Goal: Task Accomplishment & Management: Complete application form

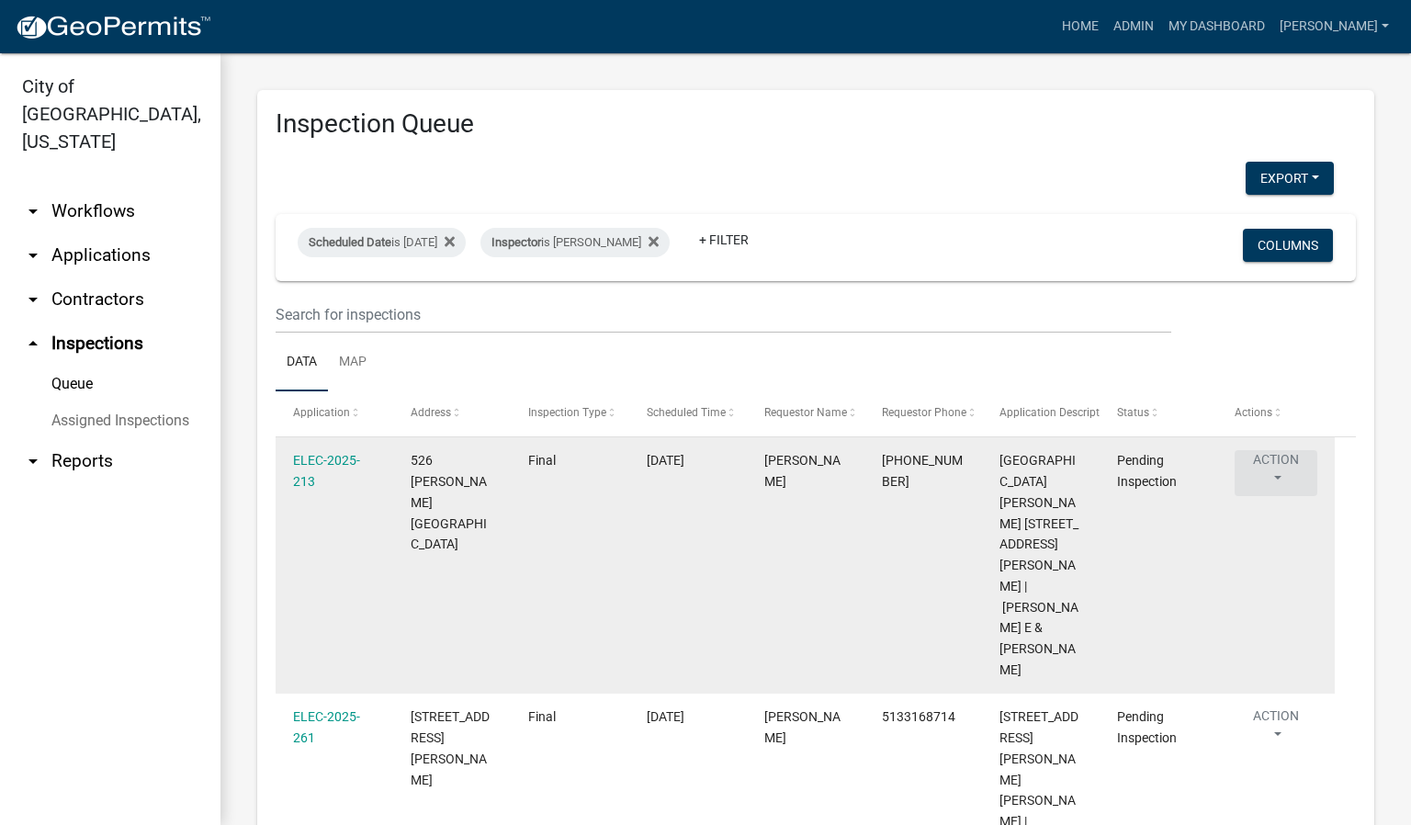
click at [1277, 474] on button "Action" at bounding box center [1276, 473] width 83 height 46
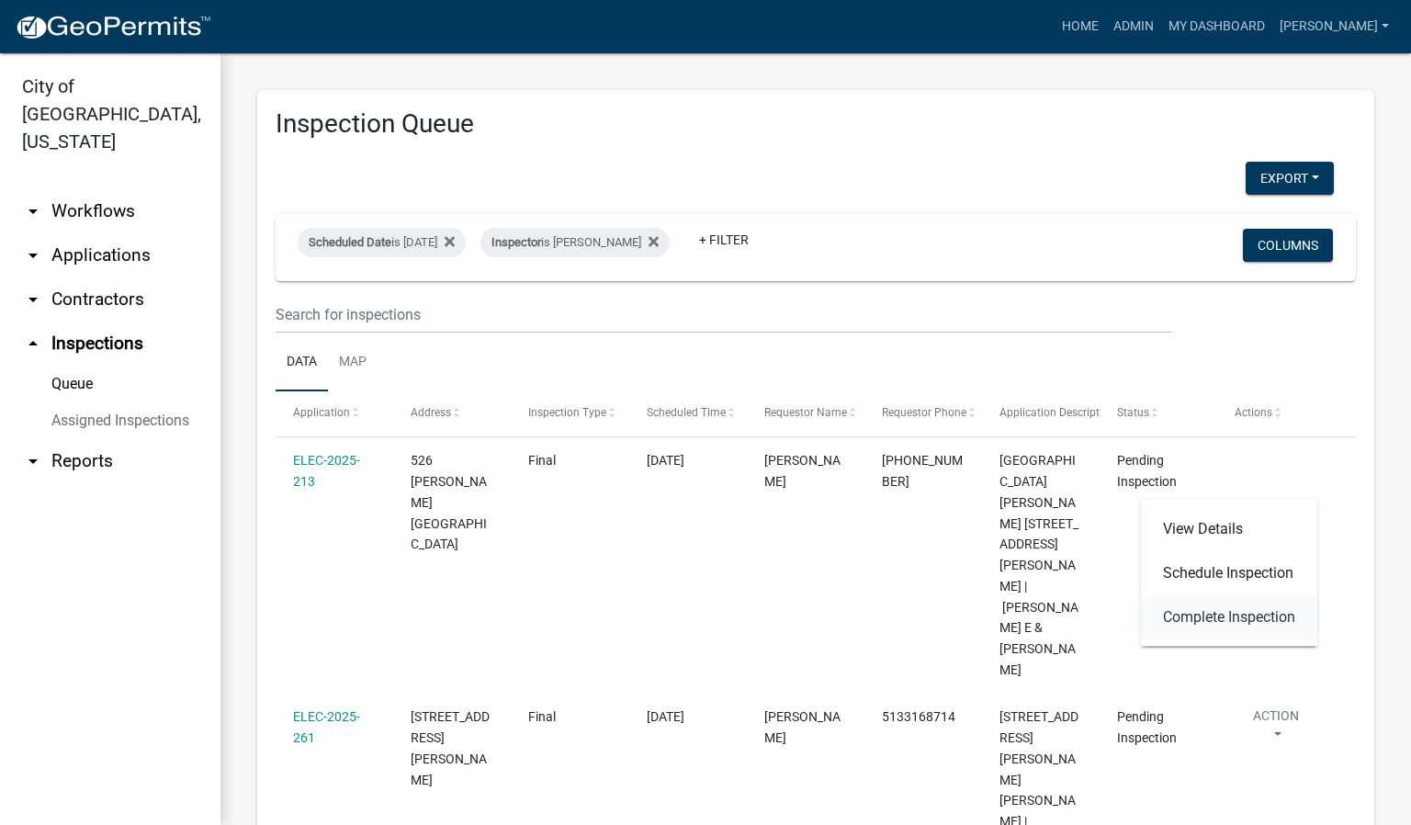
click at [1237, 621] on link "Complete Inspection" at bounding box center [1229, 617] width 176 height 44
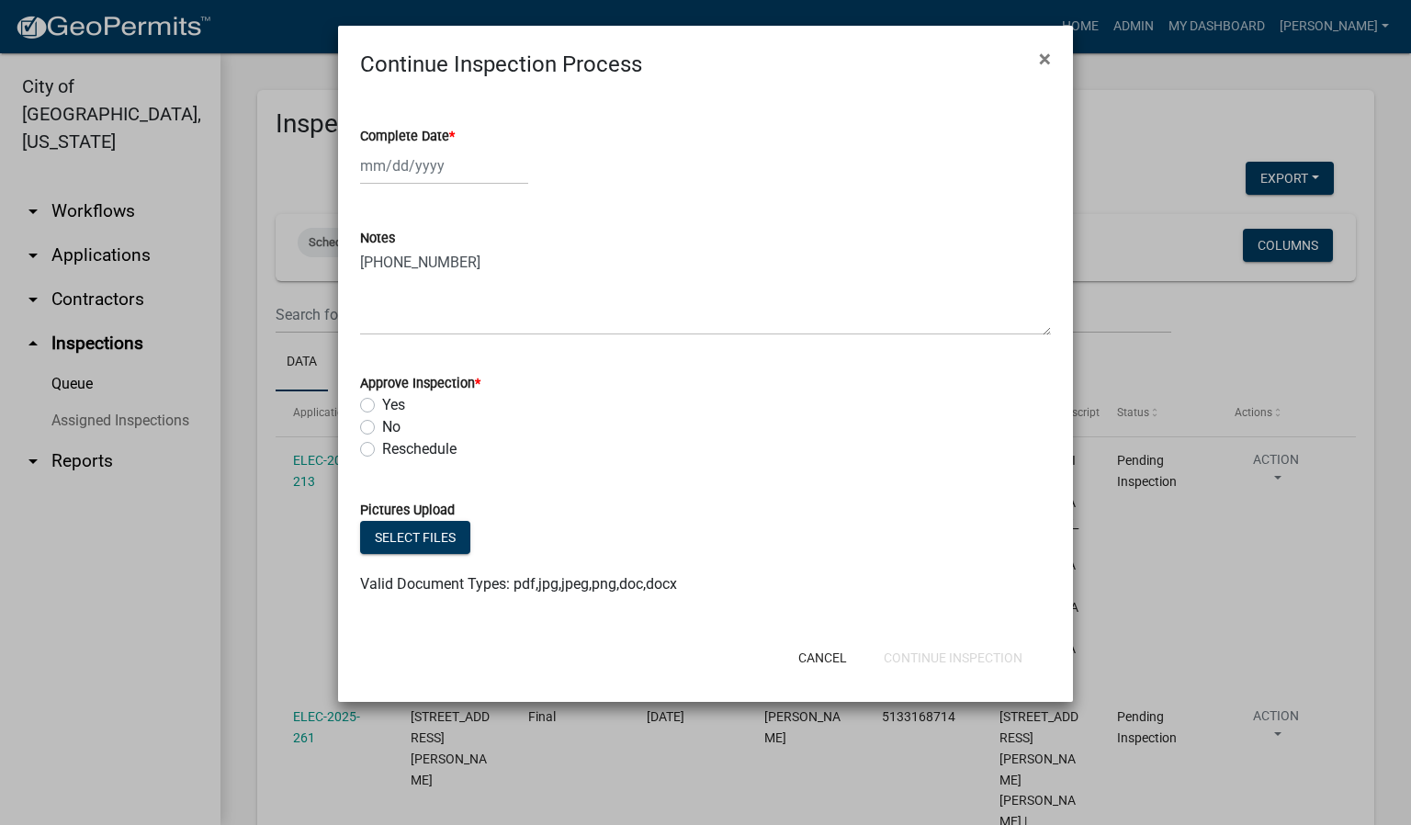
click at [449, 138] on label "Complete Date *" at bounding box center [407, 136] width 95 height 13
click at [449, 147] on input "Complete Date *" at bounding box center [444, 166] width 168 height 38
select select "9"
select select "2025"
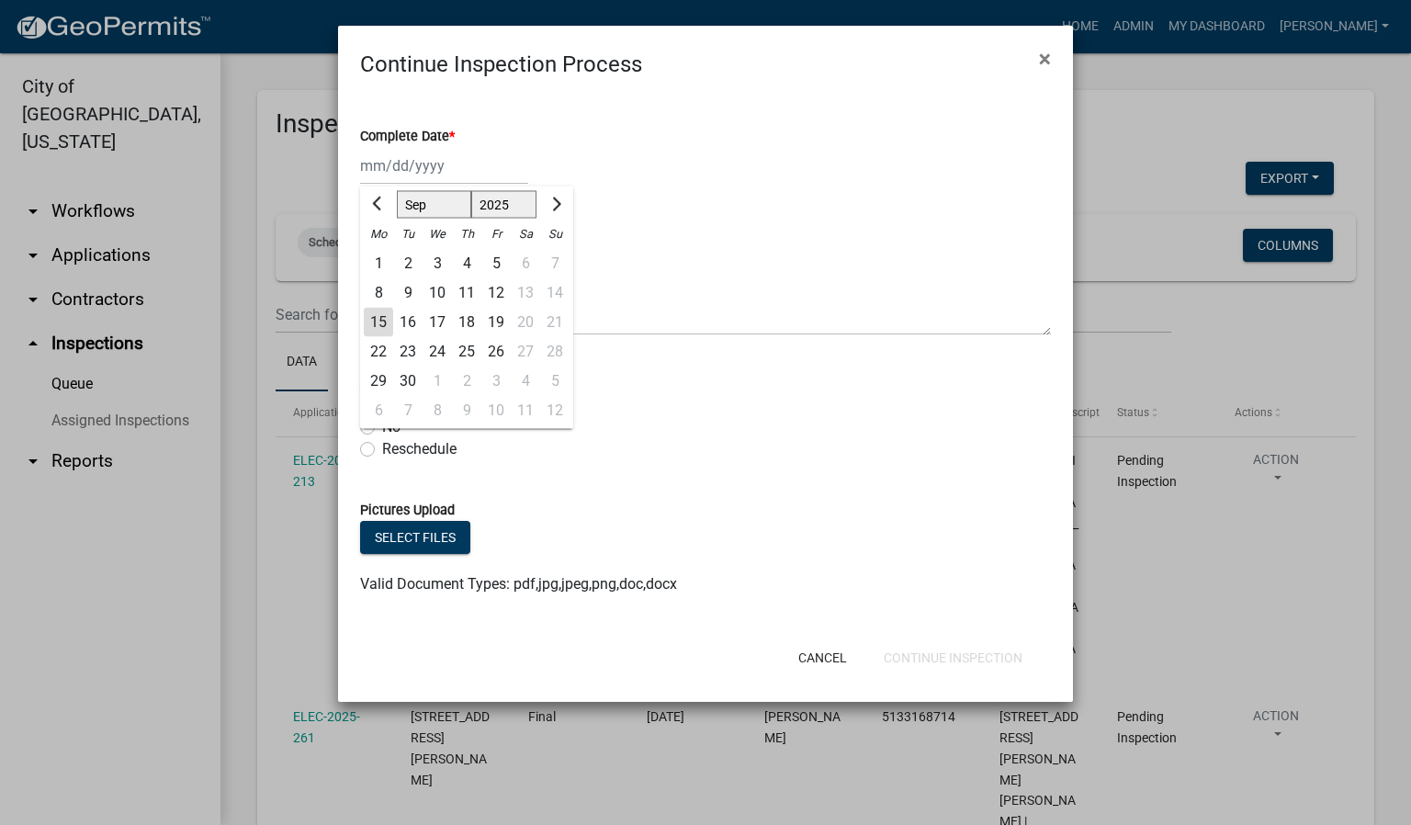
click at [376, 318] on div "15" at bounding box center [378, 322] width 29 height 29
type input "[DATE]"
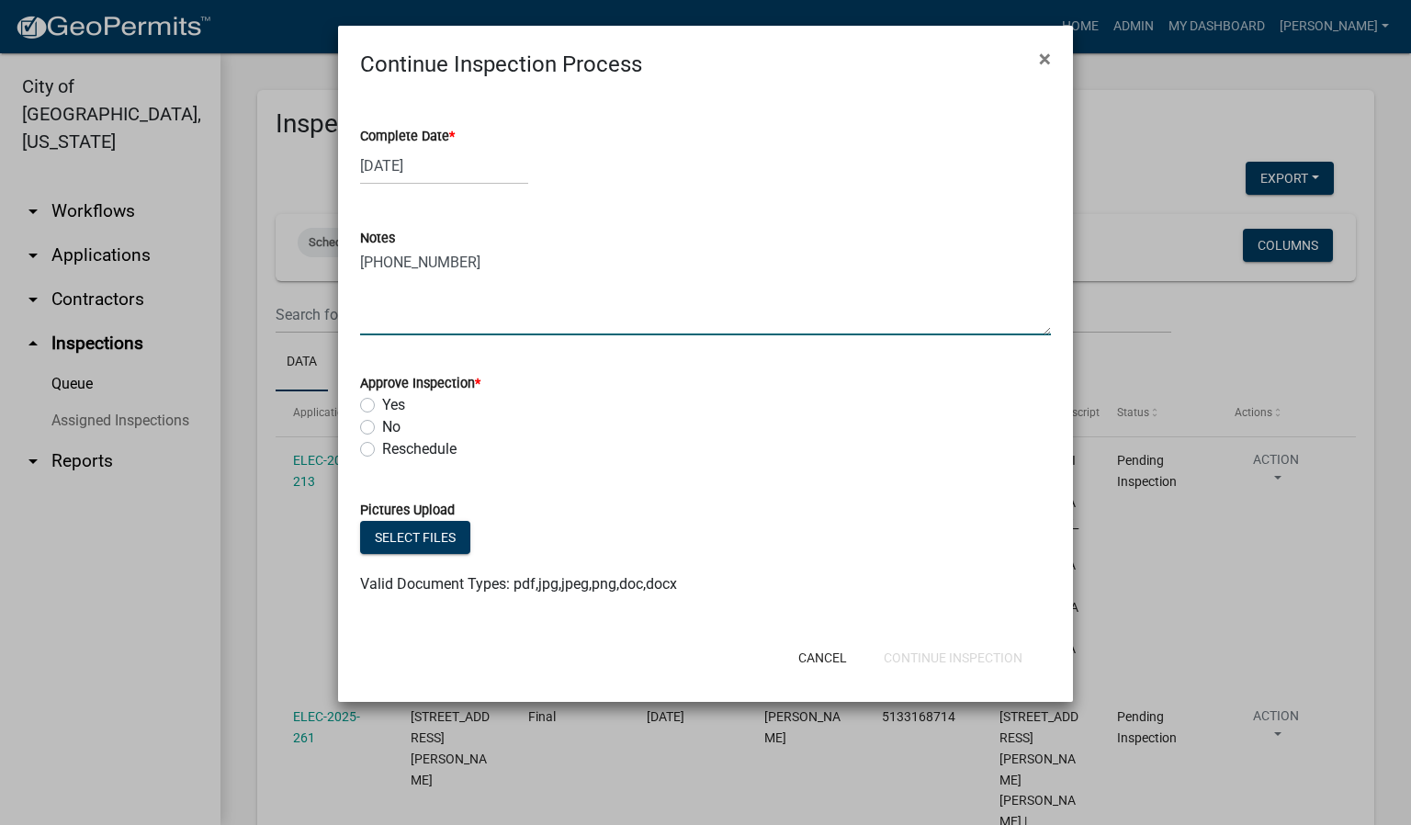
click at [475, 257] on textarea "[PHONE_NUMBER]" at bounding box center [705, 292] width 691 height 86
type textarea "[PHONE_NUMBER] REPAIR WEATHER HEAD."
click at [382, 406] on label "Yes" at bounding box center [393, 405] width 23 height 22
click at [382, 406] on input "Yes" at bounding box center [388, 400] width 12 height 12
radio input "true"
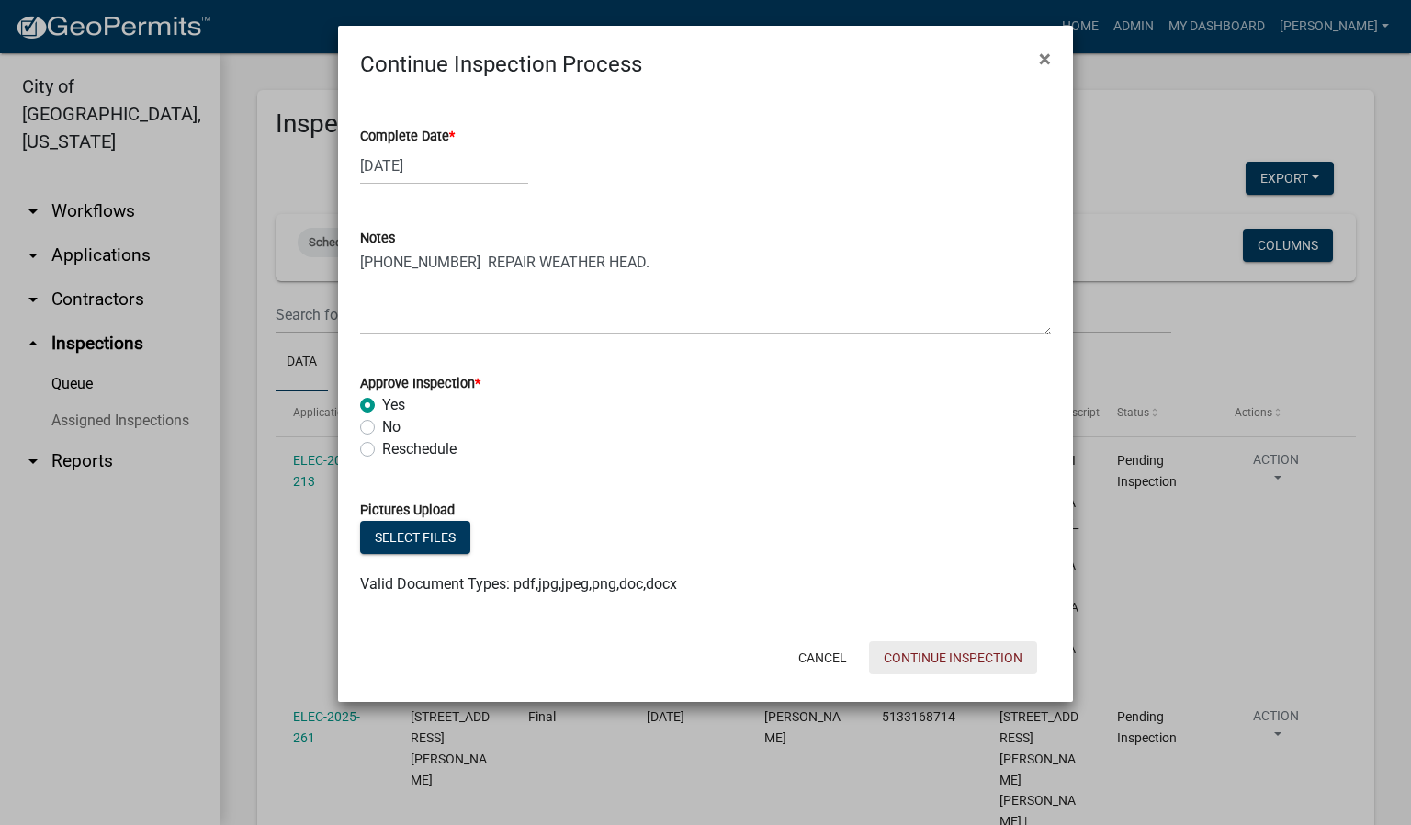
click at [995, 660] on button "Continue Inspection" at bounding box center [953, 657] width 168 height 33
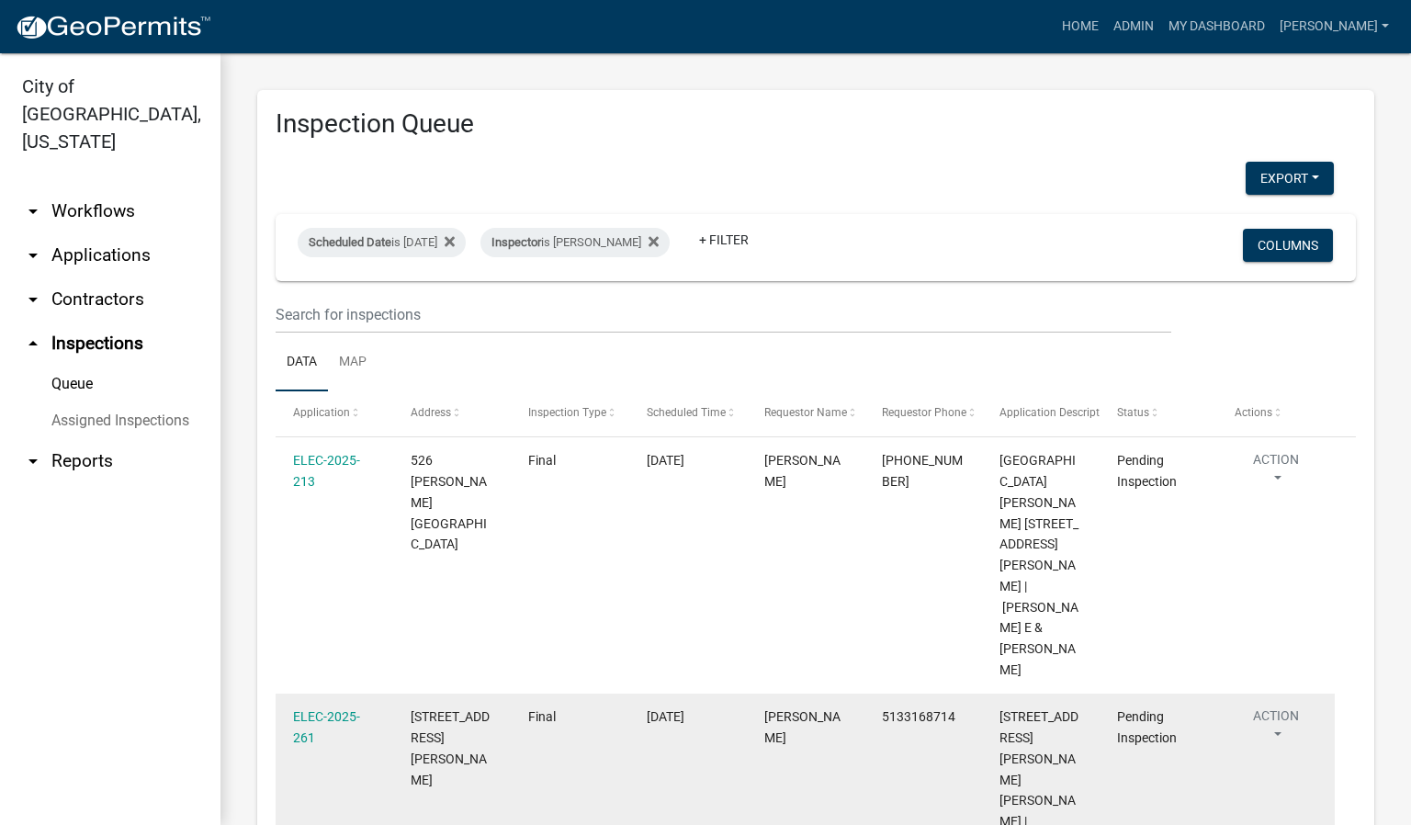
scroll to position [138, 0]
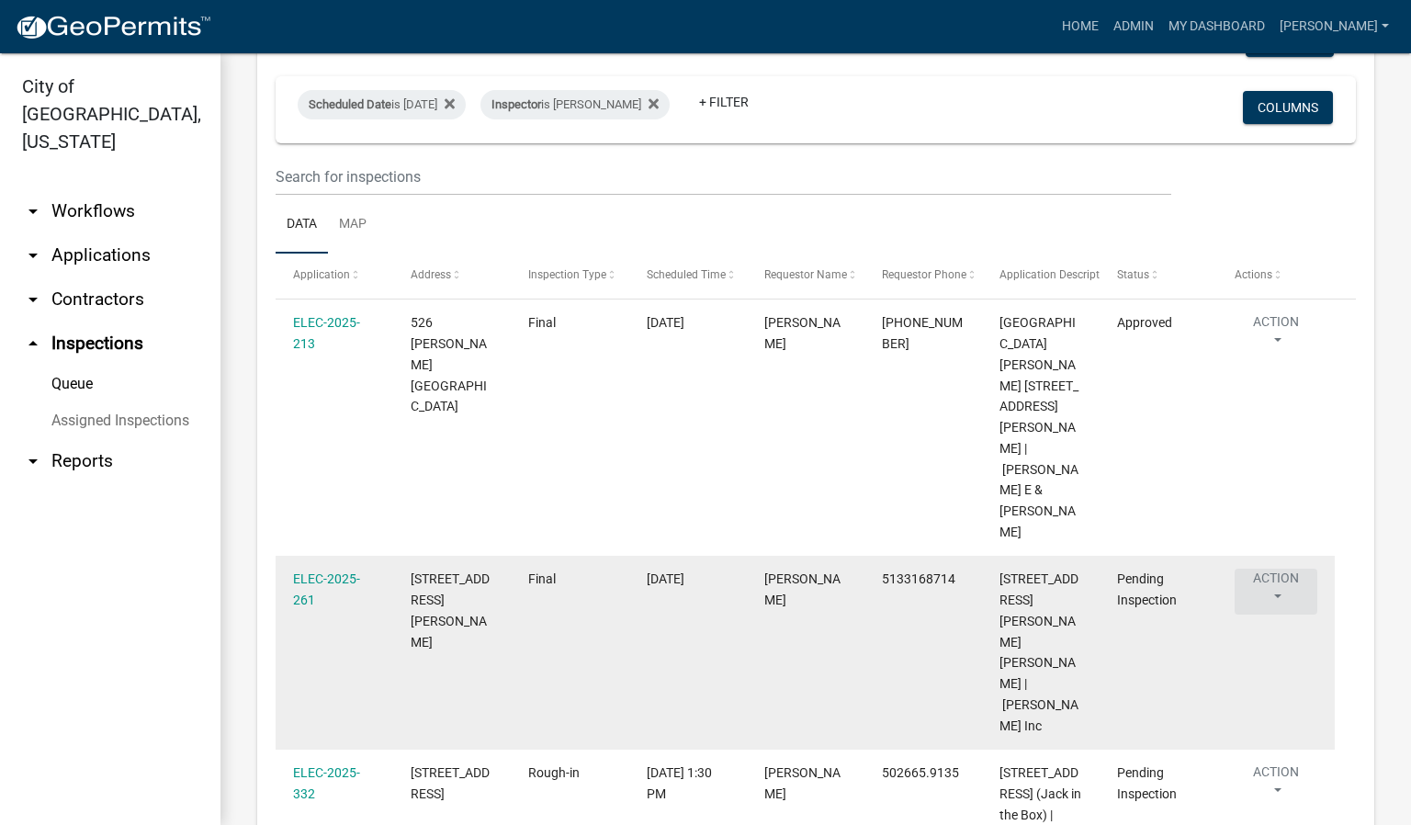
click at [1279, 569] on button "Action" at bounding box center [1276, 592] width 83 height 46
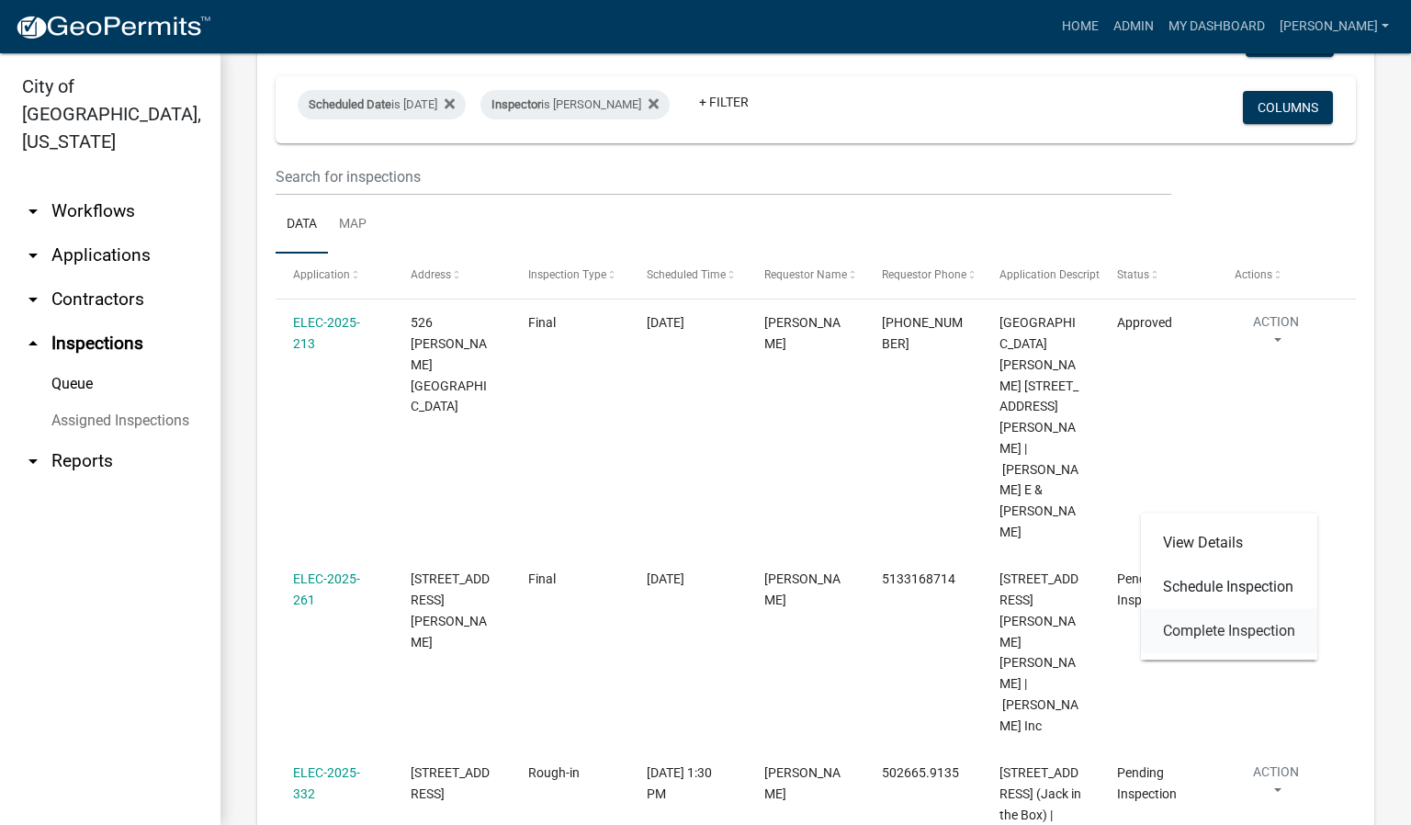
click at [1262, 628] on link "Complete Inspection" at bounding box center [1229, 631] width 176 height 44
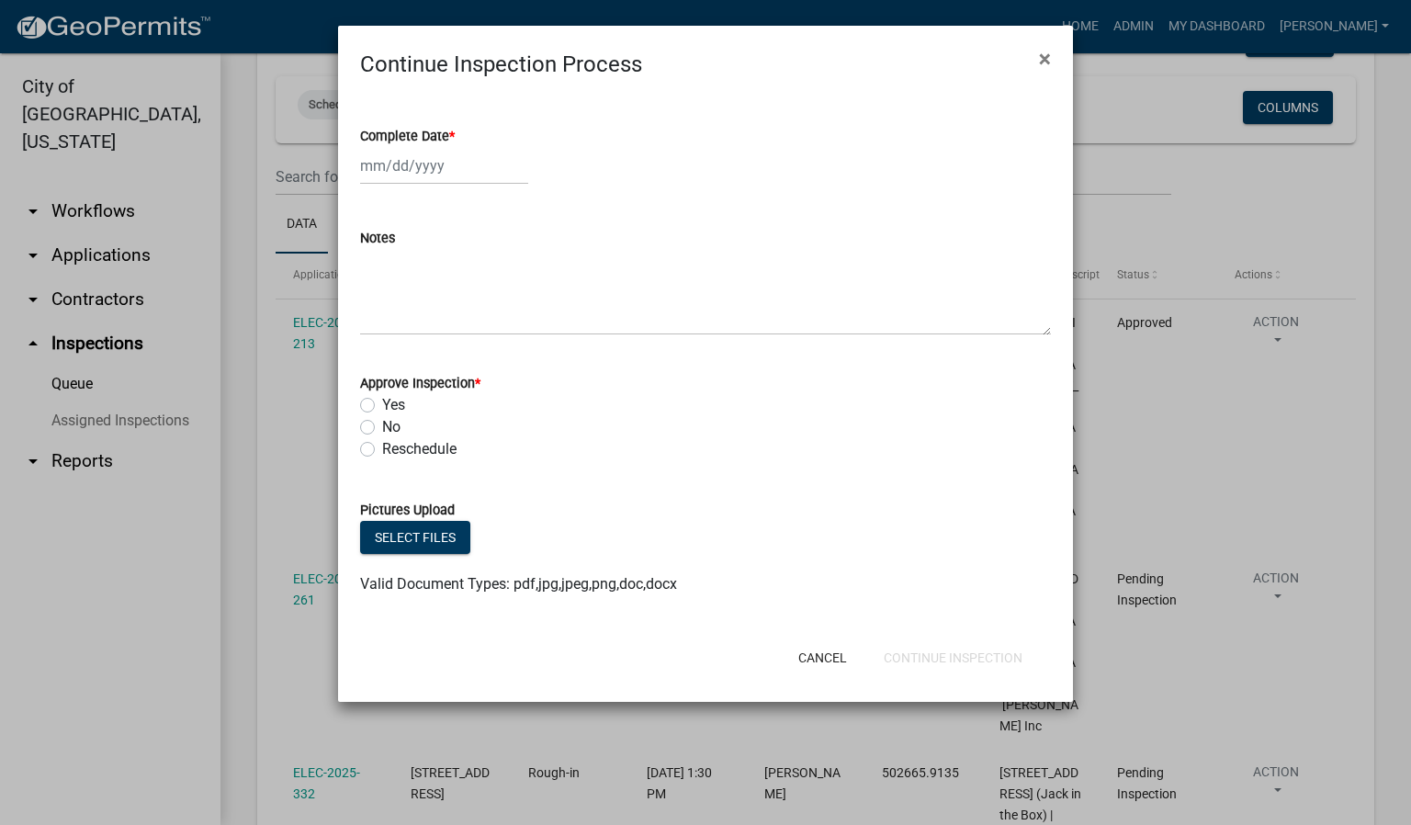
click at [455, 135] on span "*" at bounding box center [452, 137] width 6 height 16
click at [456, 147] on input "Complete Date *" at bounding box center [444, 166] width 168 height 38
select select "9"
select select "2025"
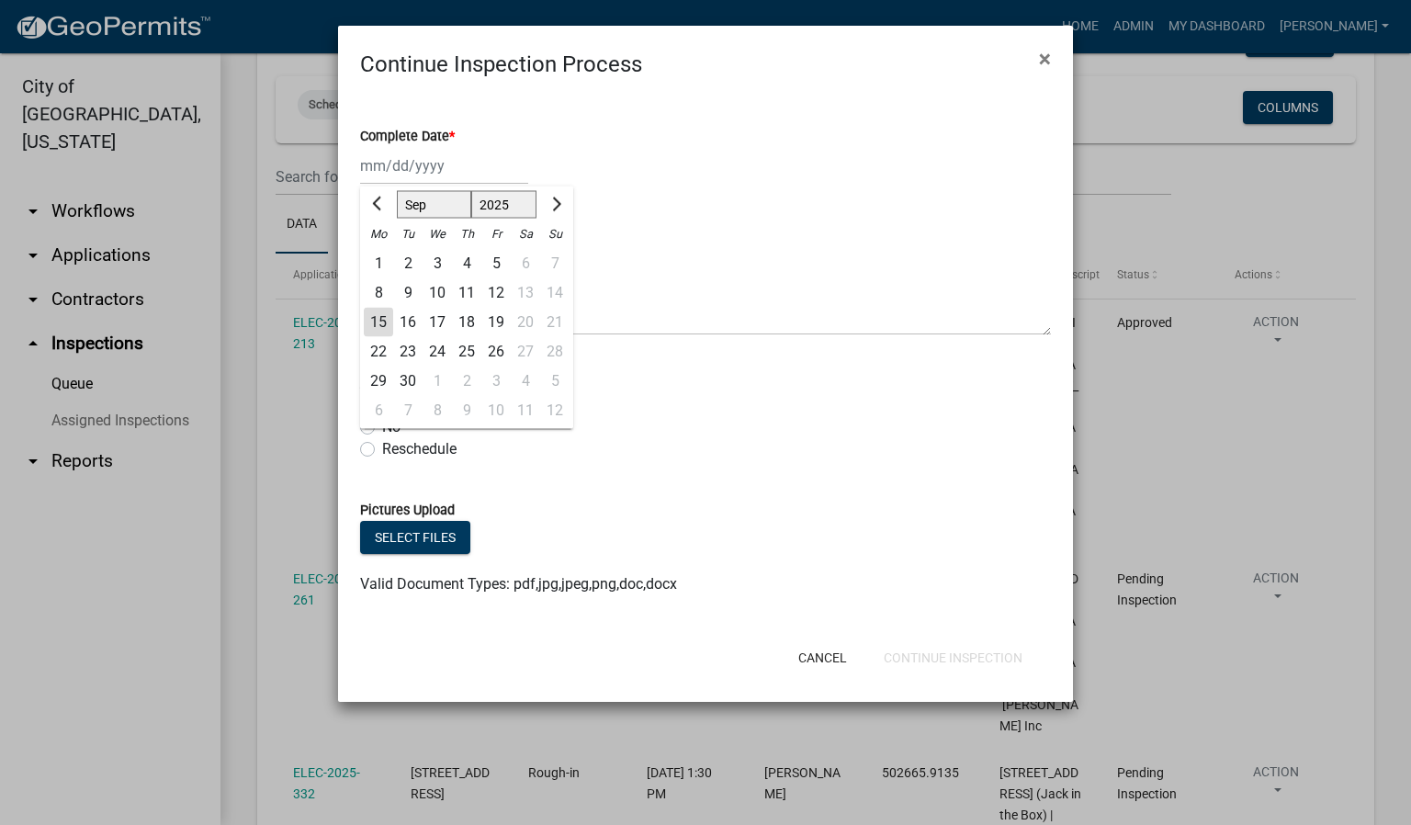
click at [378, 322] on div "15" at bounding box center [378, 322] width 29 height 29
type input "[DATE]"
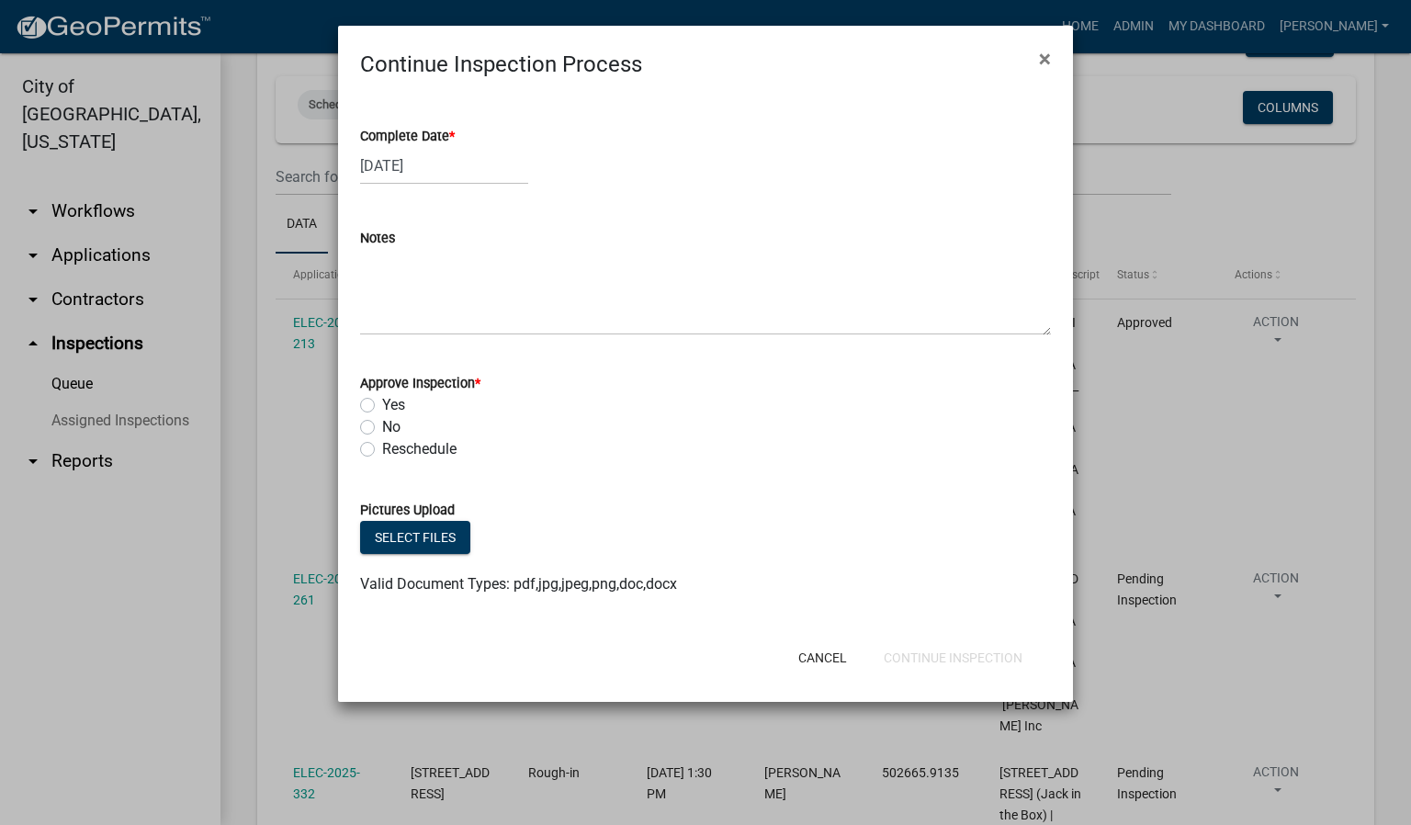
click at [382, 402] on label "Yes" at bounding box center [393, 405] width 23 height 22
click at [382, 402] on input "Yes" at bounding box center [388, 400] width 12 height 12
radio input "true"
click at [908, 661] on button "Continue Inspection" at bounding box center [953, 657] width 168 height 33
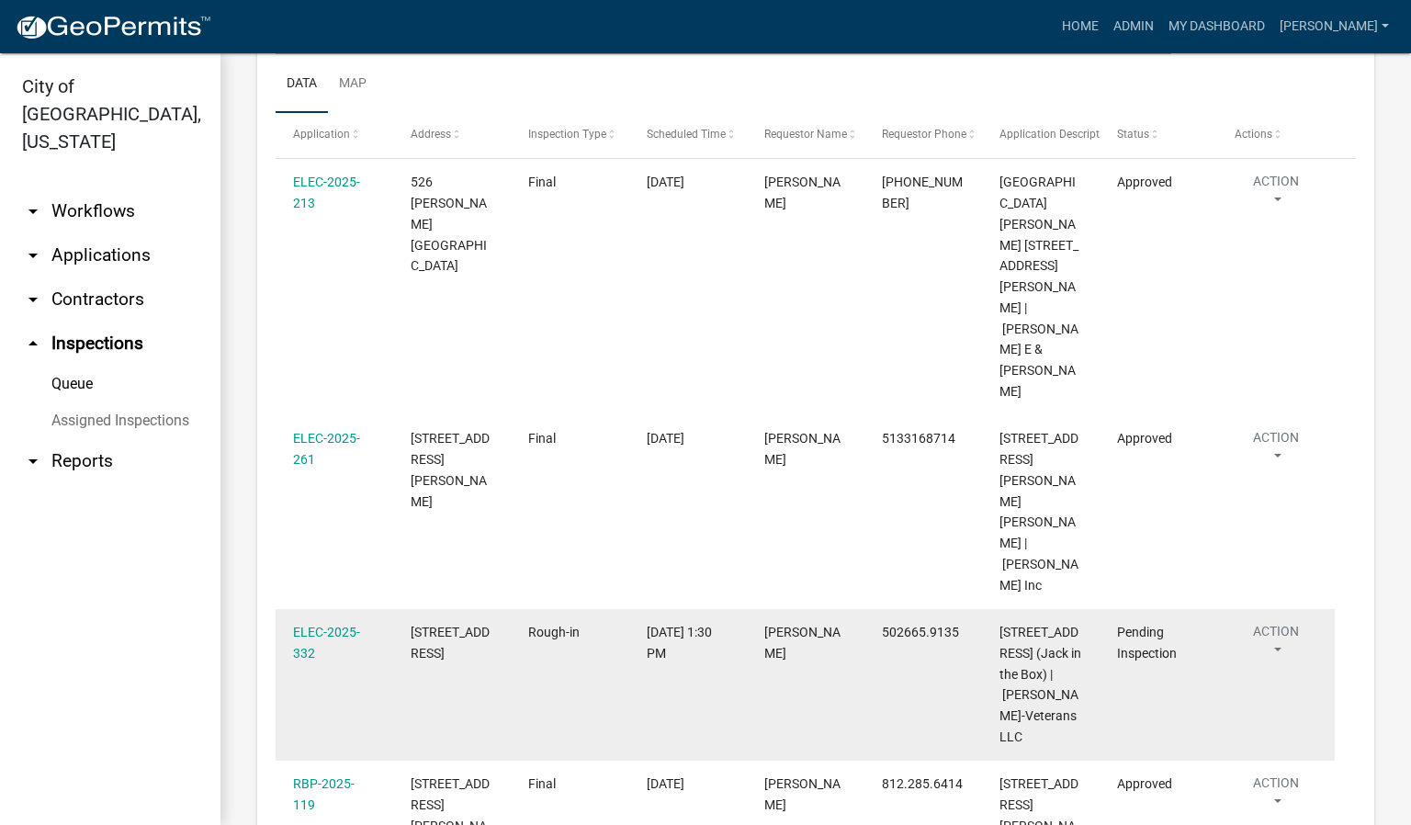
scroll to position [413, 0]
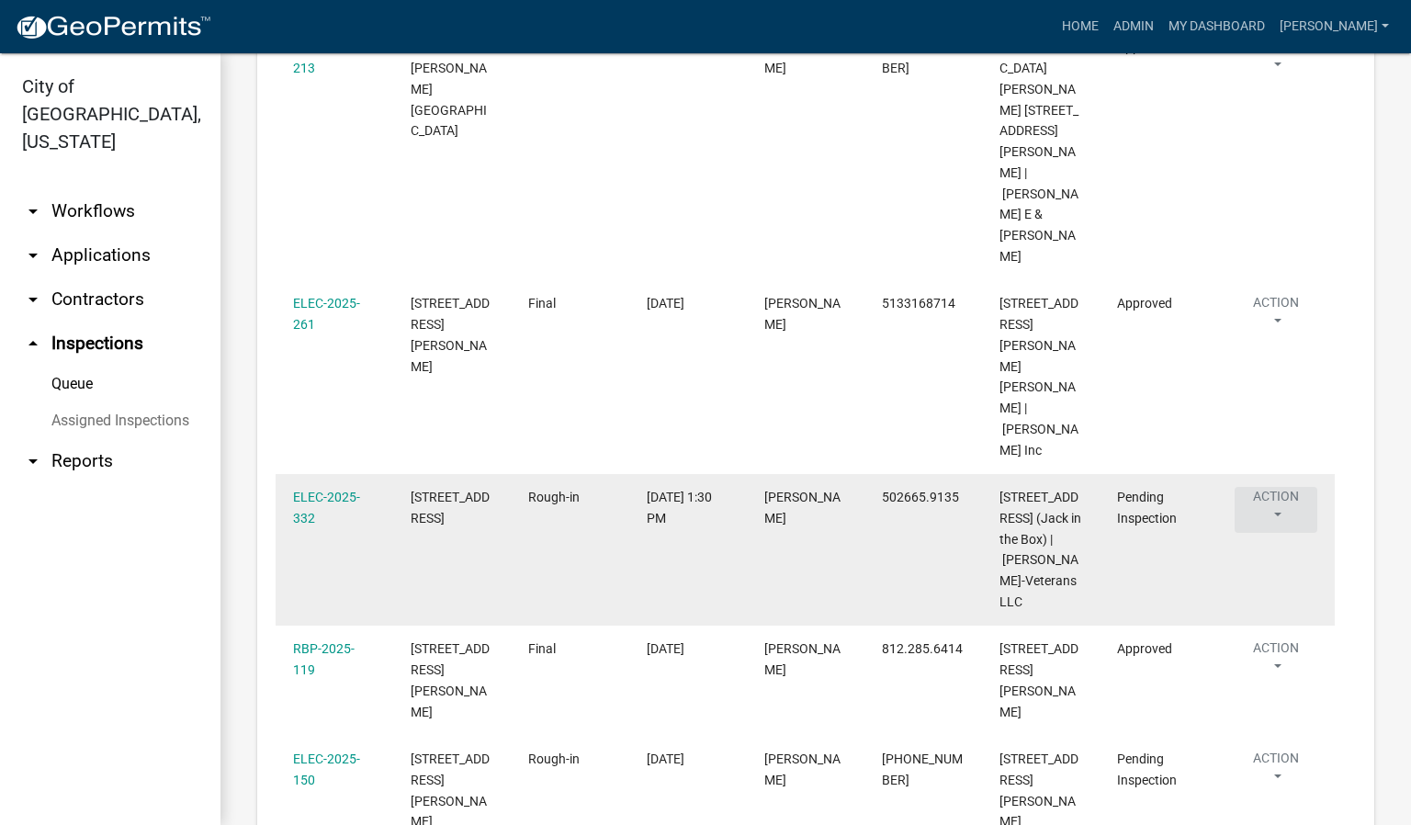
click at [1280, 487] on button "Action" at bounding box center [1276, 510] width 83 height 46
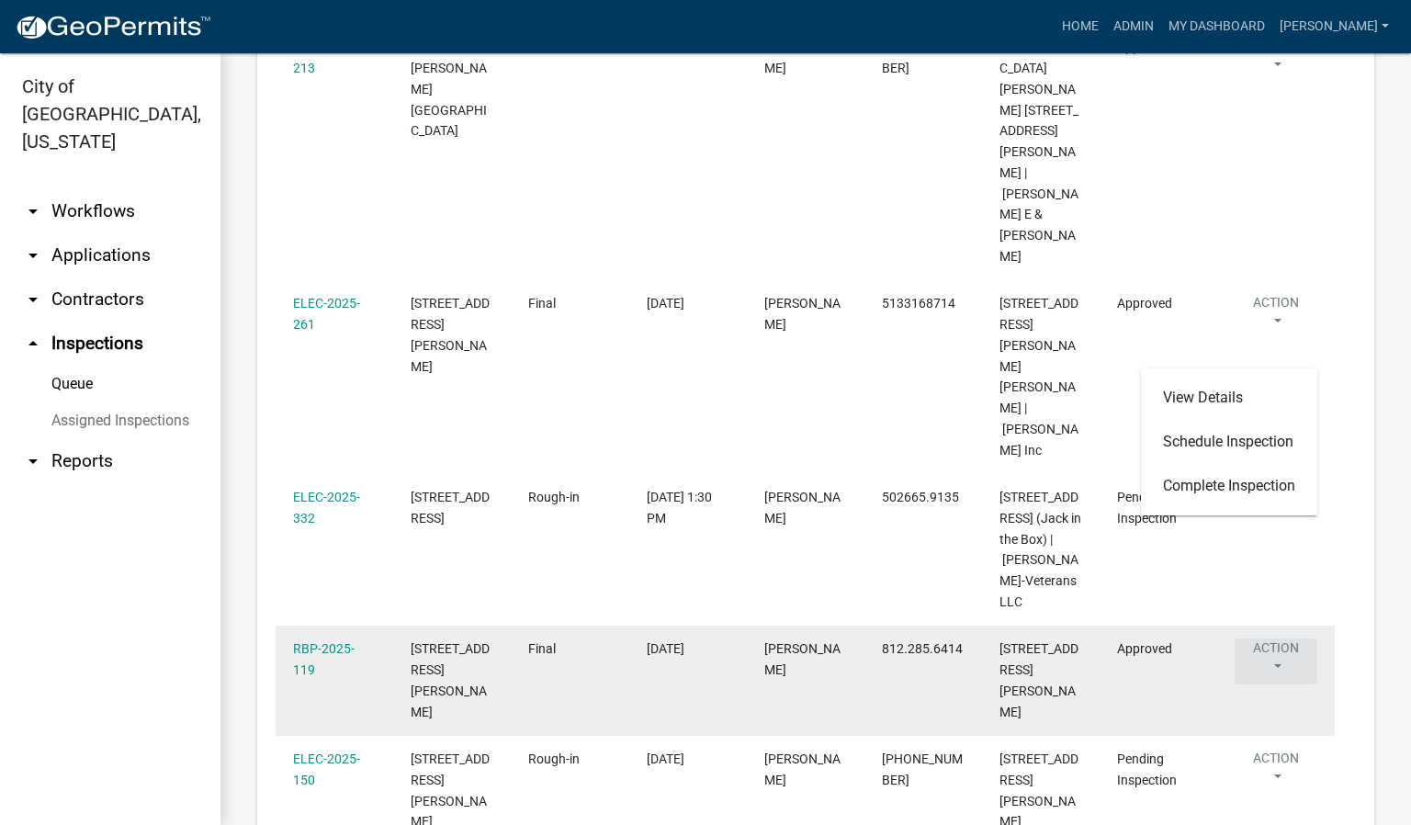
click at [1280, 638] on button "Action" at bounding box center [1276, 661] width 83 height 46
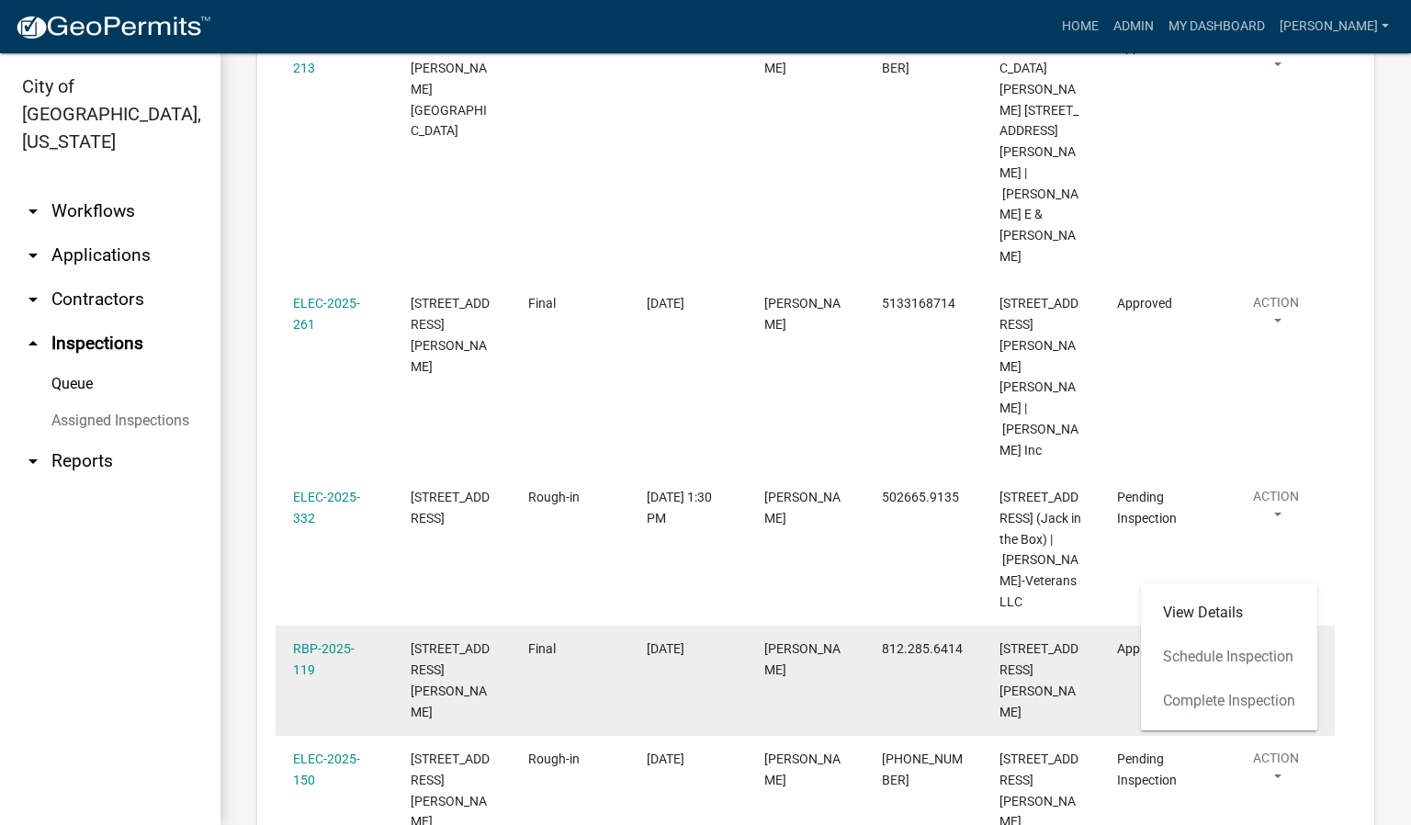
click at [1280, 638] on button "Action" at bounding box center [1276, 661] width 83 height 46
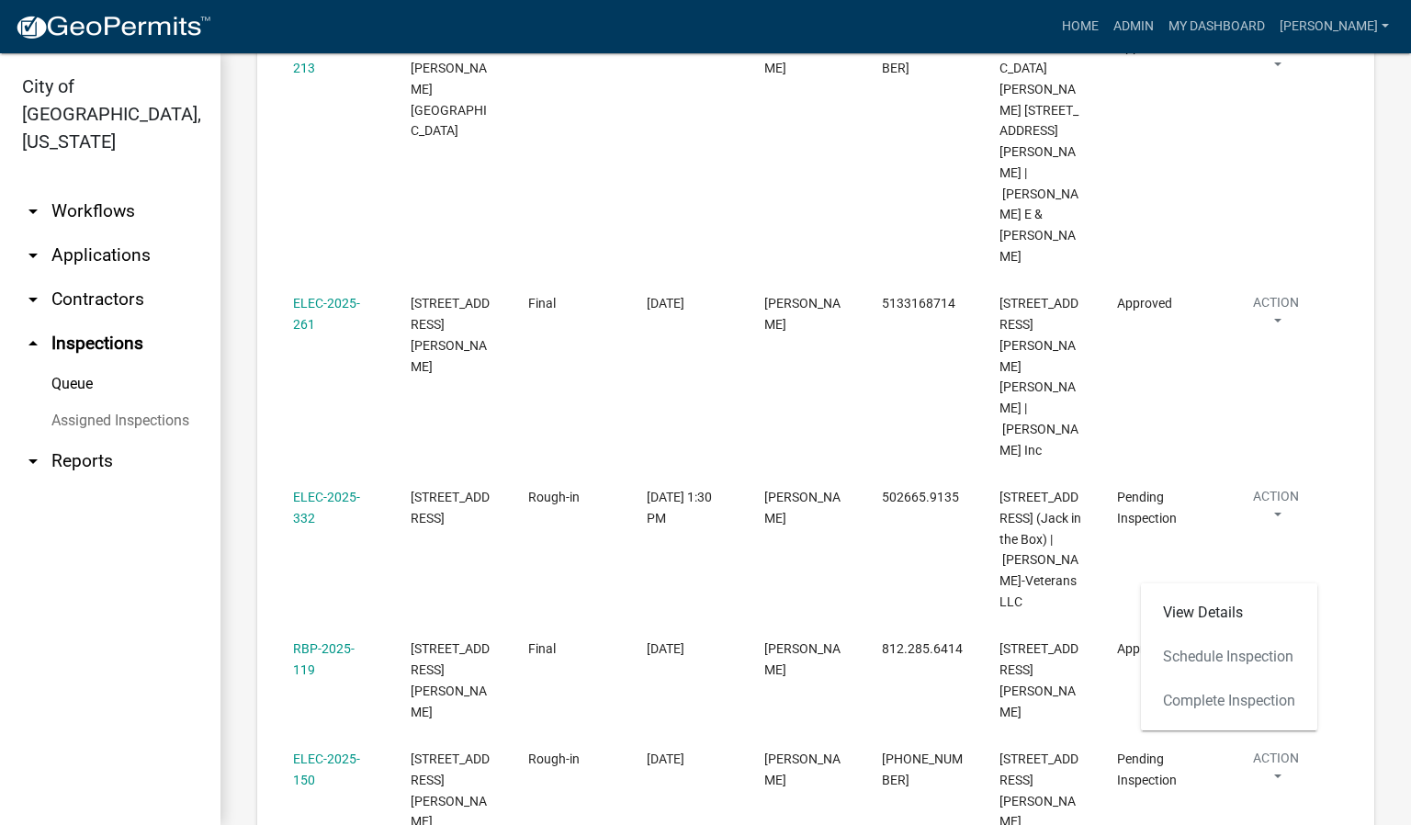
click at [1216, 701] on div "View Details Schedule Inspection Complete Inspection" at bounding box center [1229, 656] width 176 height 147
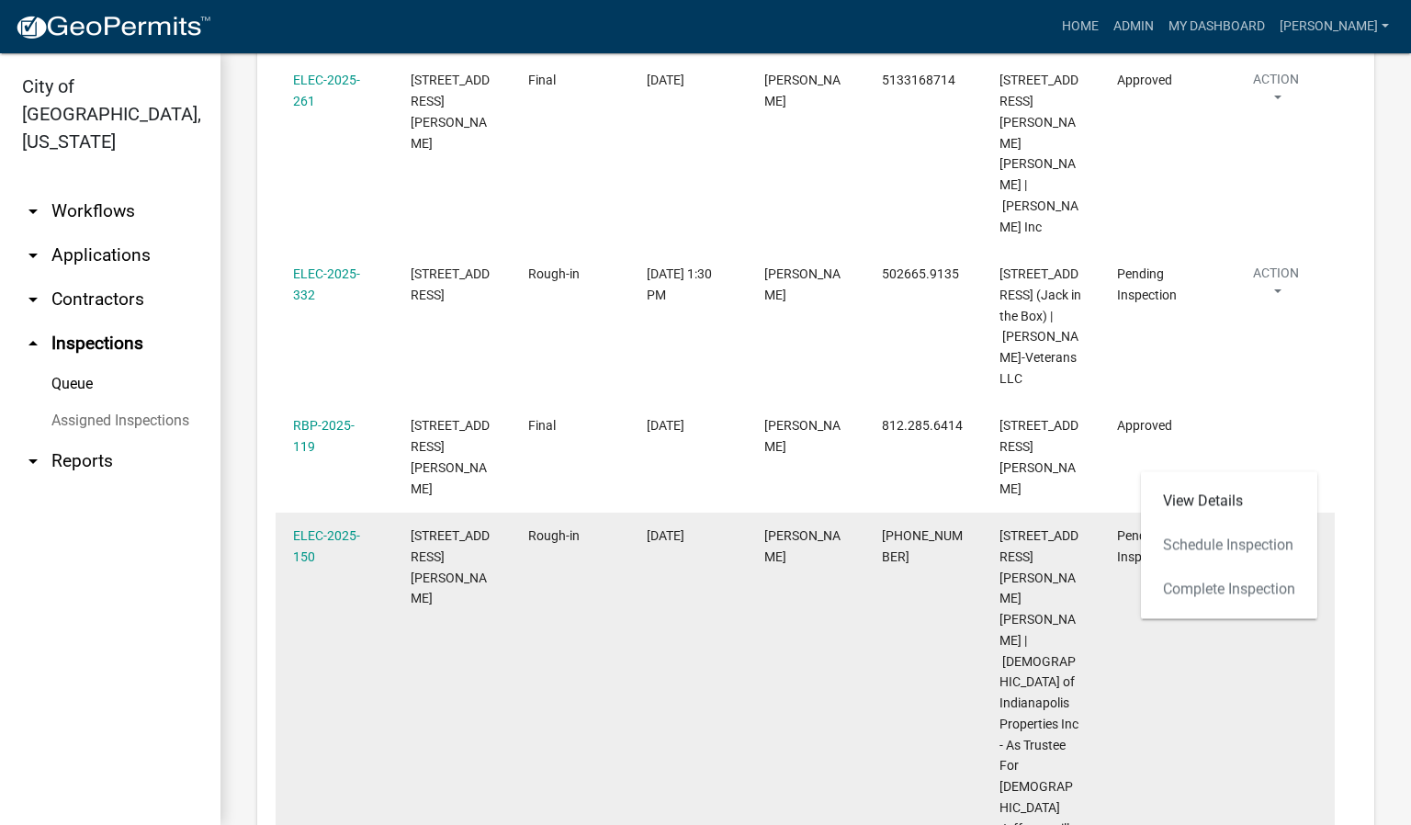
scroll to position [689, 0]
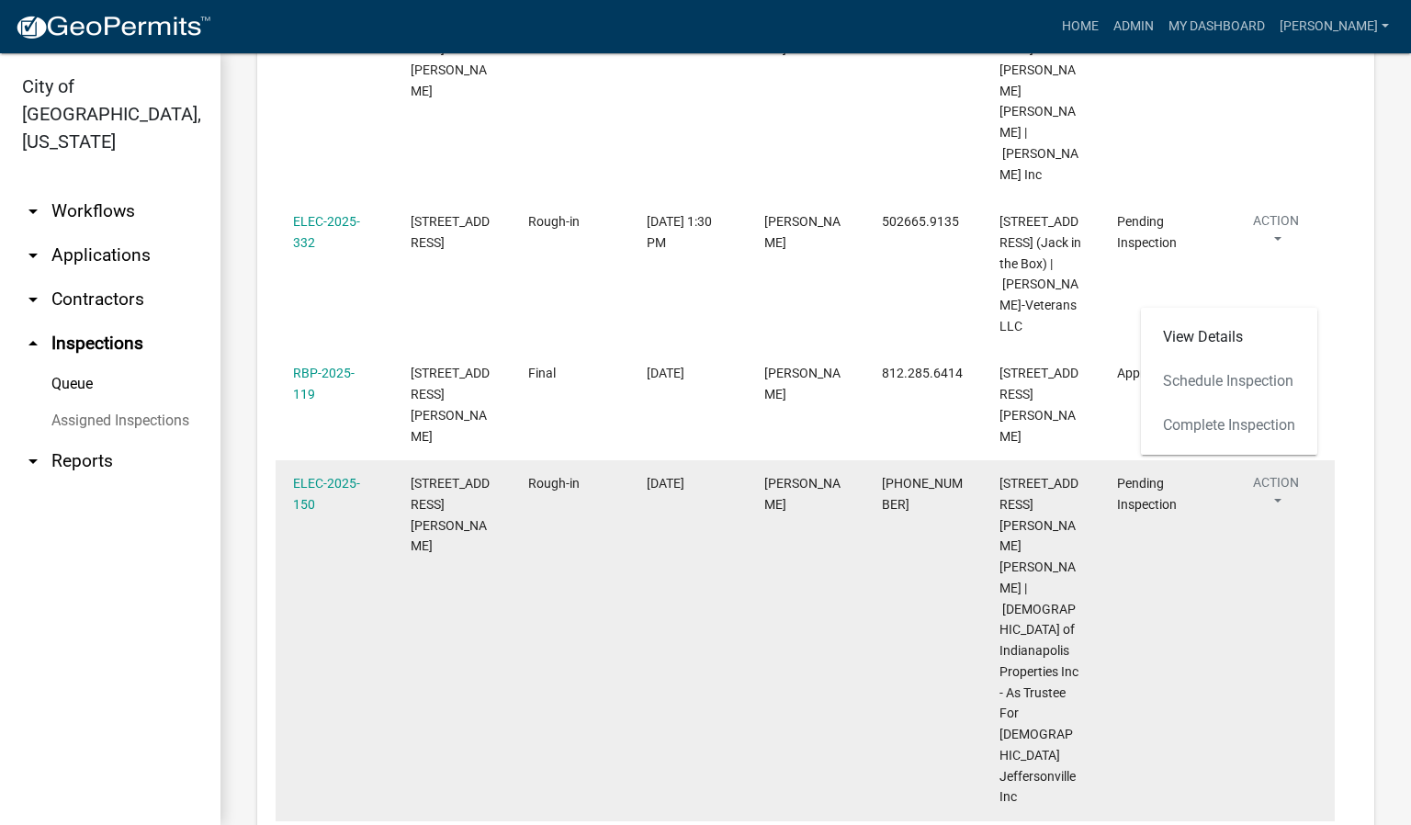
click at [839, 502] on datatable-body-cell "[PERSON_NAME]" at bounding box center [805, 640] width 118 height 361
click at [1277, 473] on button "Action" at bounding box center [1276, 496] width 83 height 46
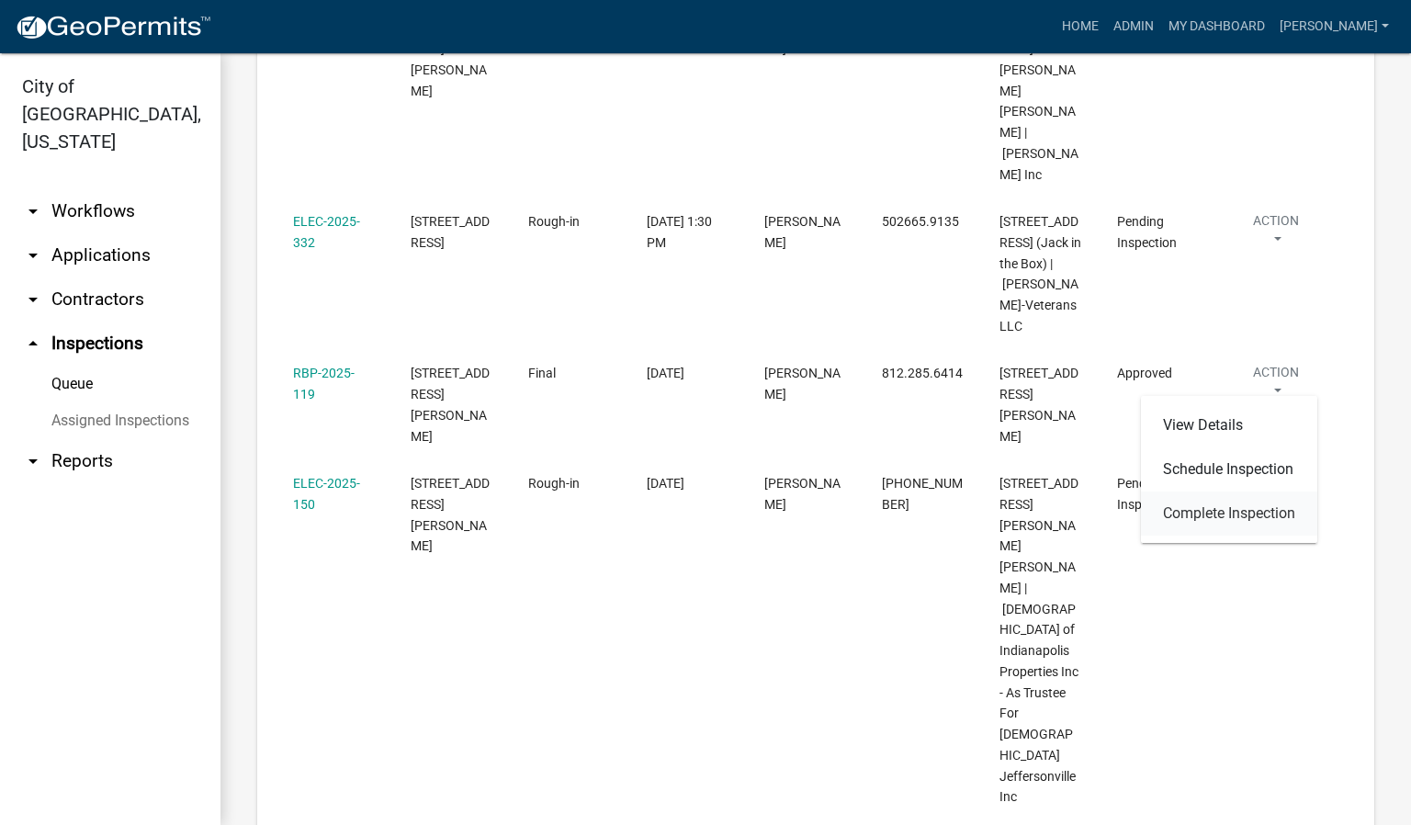
click at [1237, 513] on link "Complete Inspection" at bounding box center [1229, 513] width 176 height 44
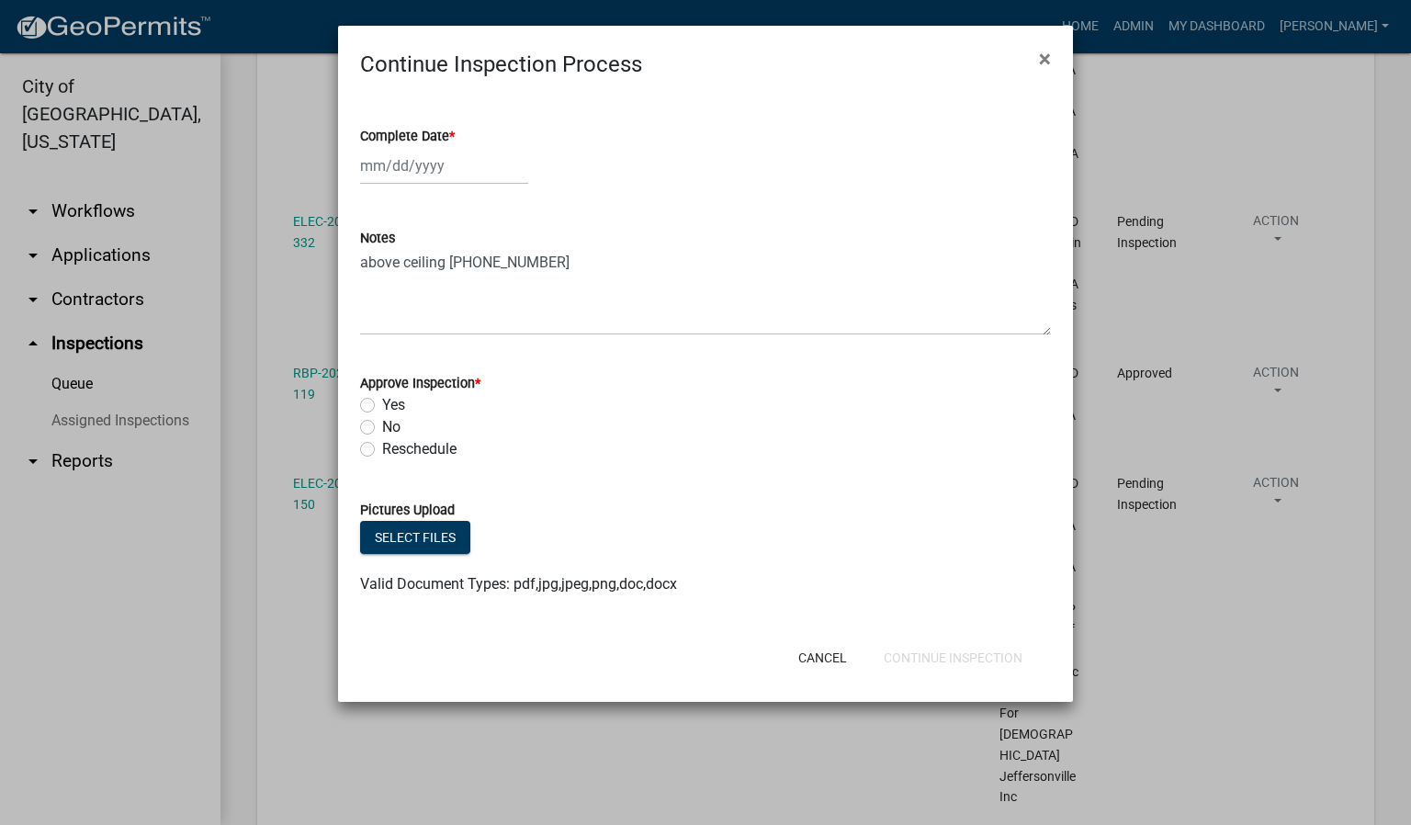
click at [455, 135] on span "*" at bounding box center [452, 137] width 6 height 16
click at [456, 147] on input "Complete Date *" at bounding box center [444, 166] width 168 height 38
select select "9"
select select "2025"
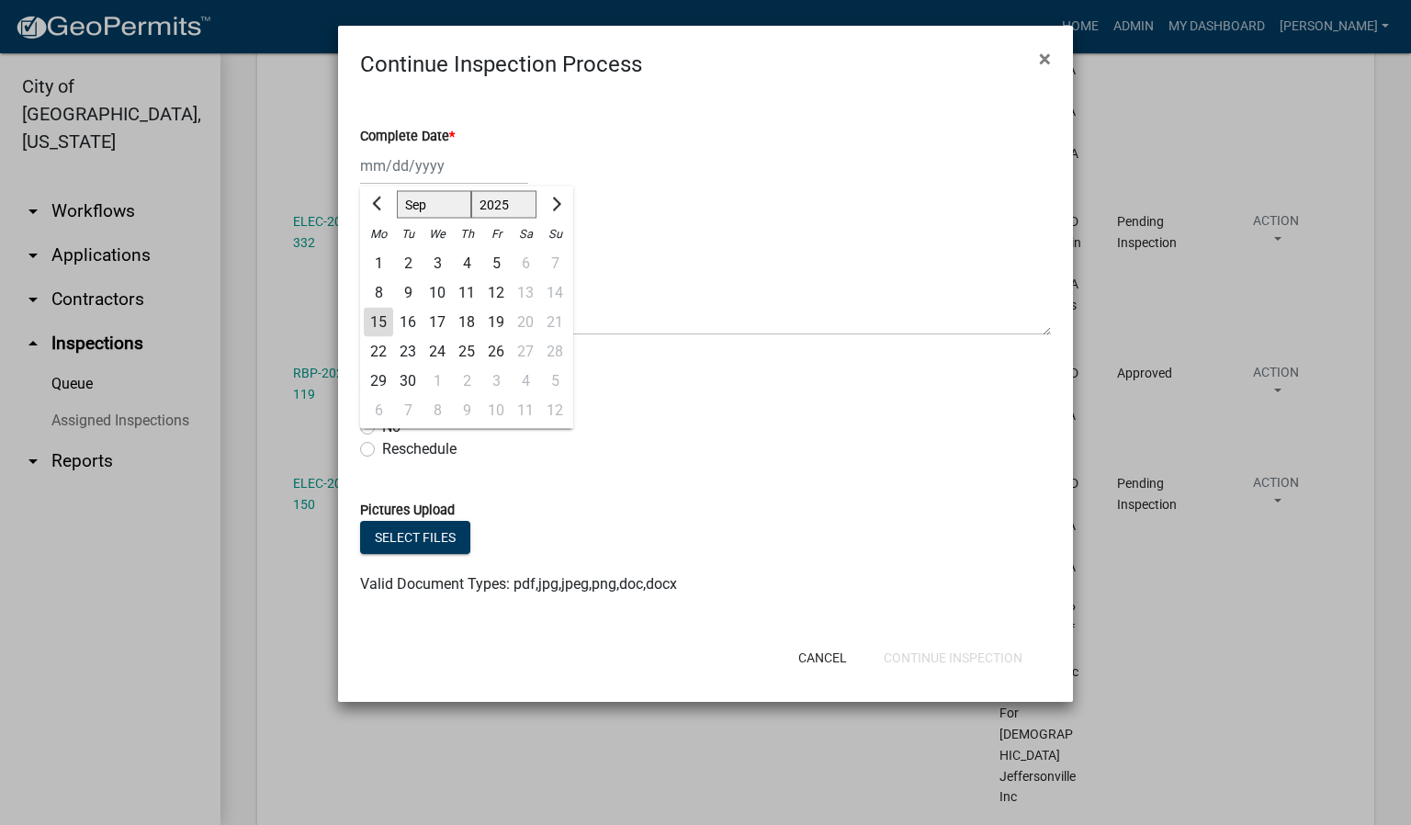
click at [367, 314] on div "15" at bounding box center [378, 322] width 29 height 29
type input "[DATE]"
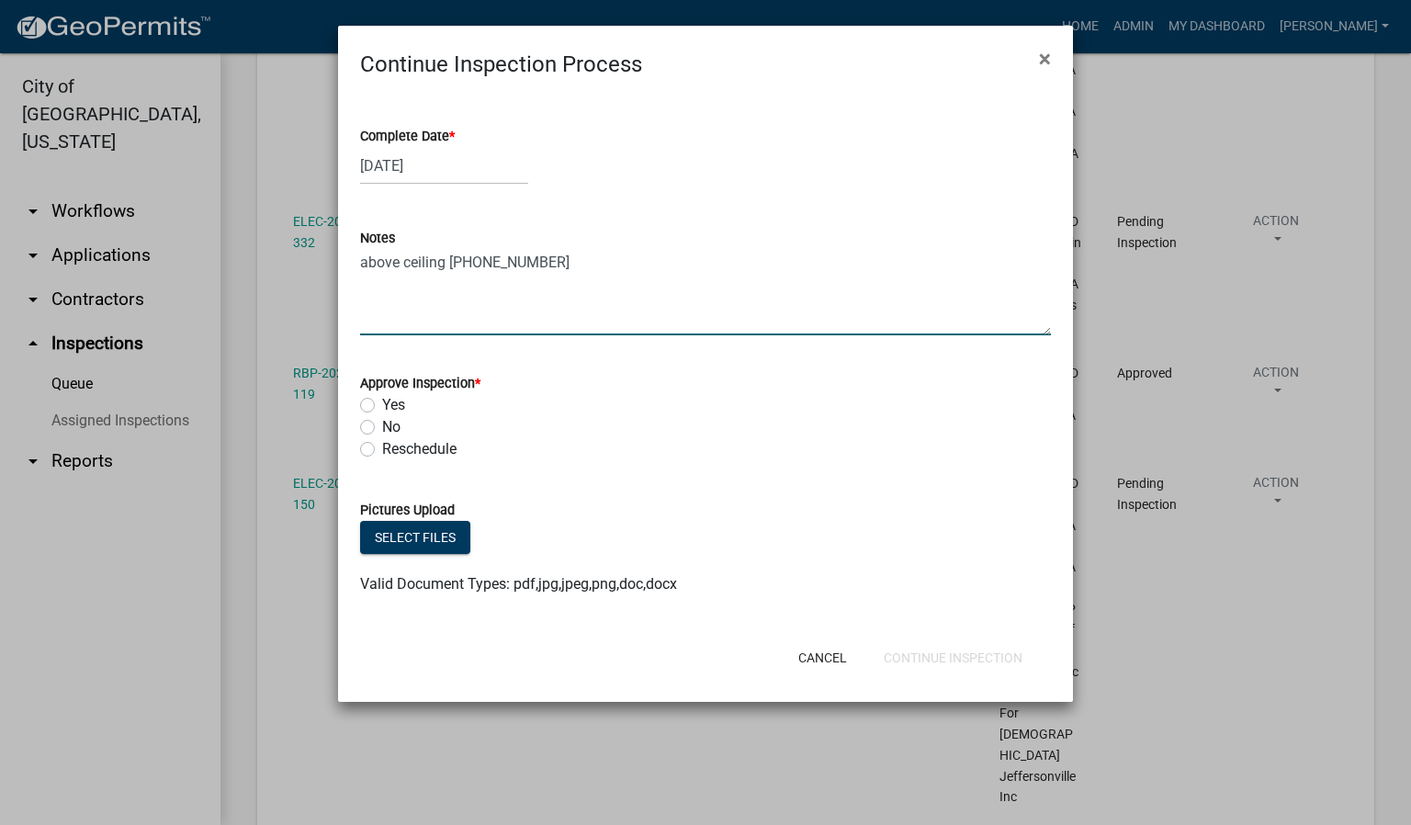
click at [559, 263] on textarea "above ceiling [PHONE_NUMBER]" at bounding box center [705, 292] width 691 height 86
type textarea "above ceiling [PHONE_NUMBER] TWO BATHROOMS."
click at [382, 408] on label "Yes" at bounding box center [393, 405] width 23 height 22
click at [382, 406] on input "Yes" at bounding box center [388, 400] width 12 height 12
radio input "true"
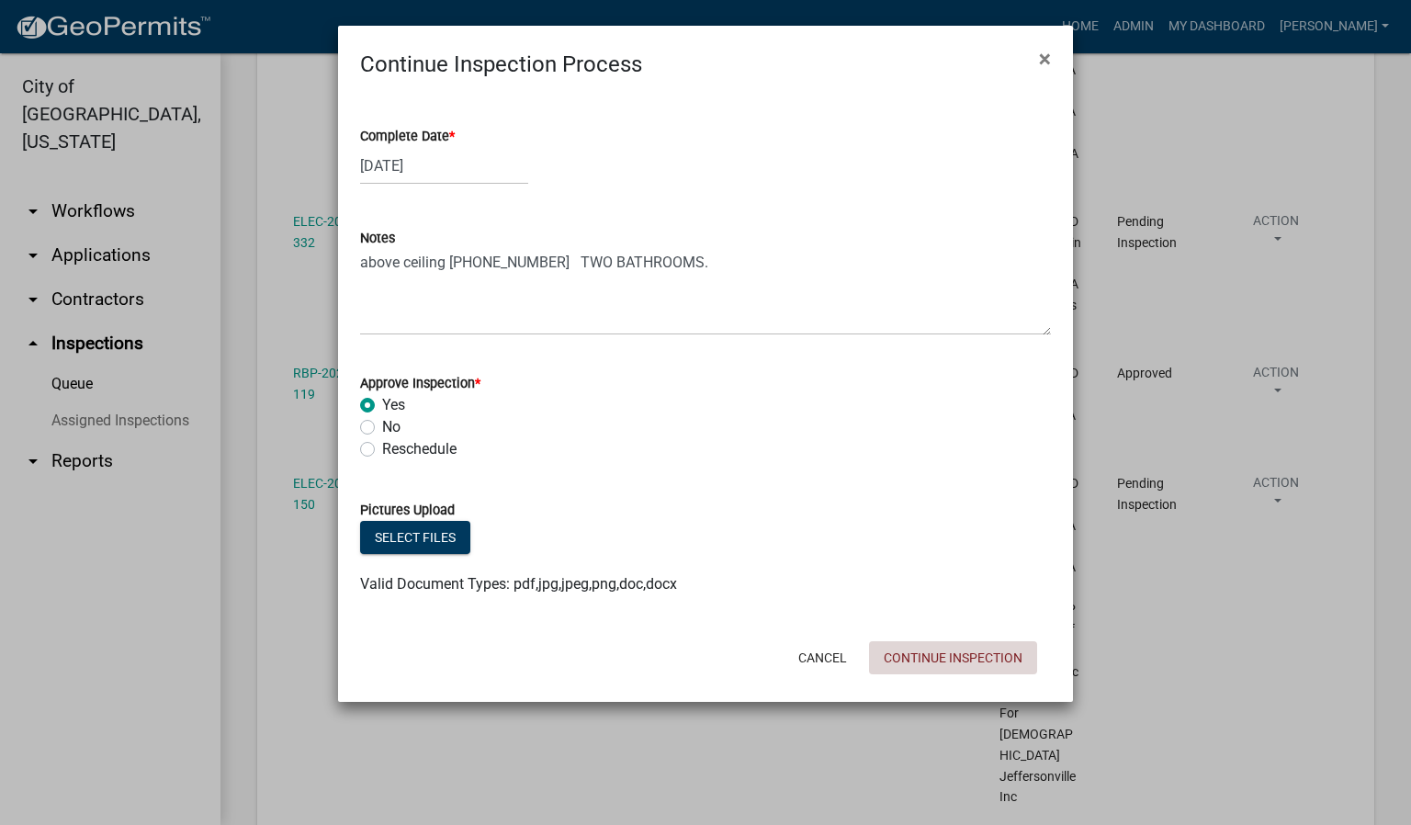
click at [968, 651] on button "Continue Inspection" at bounding box center [953, 657] width 168 height 33
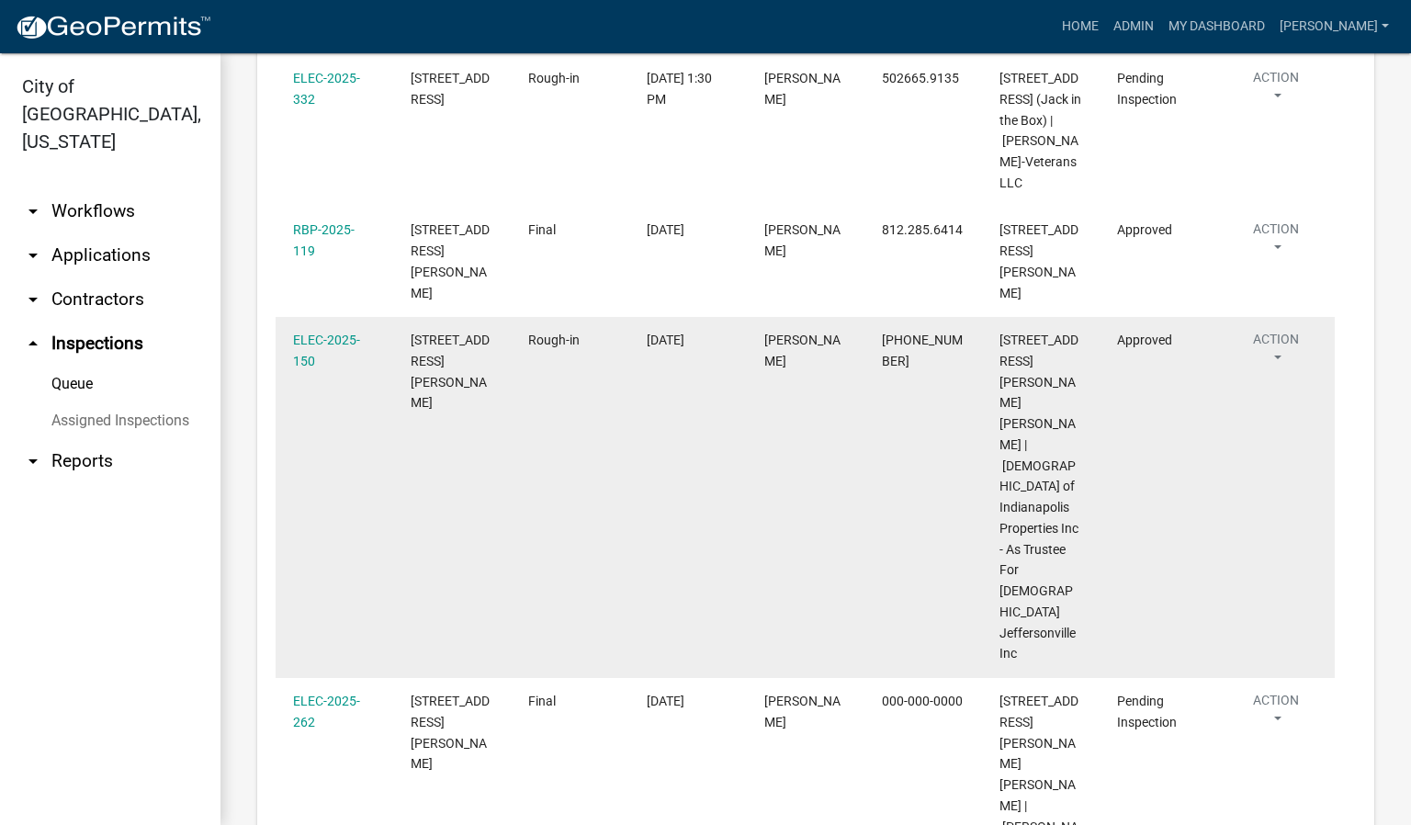
scroll to position [858, 0]
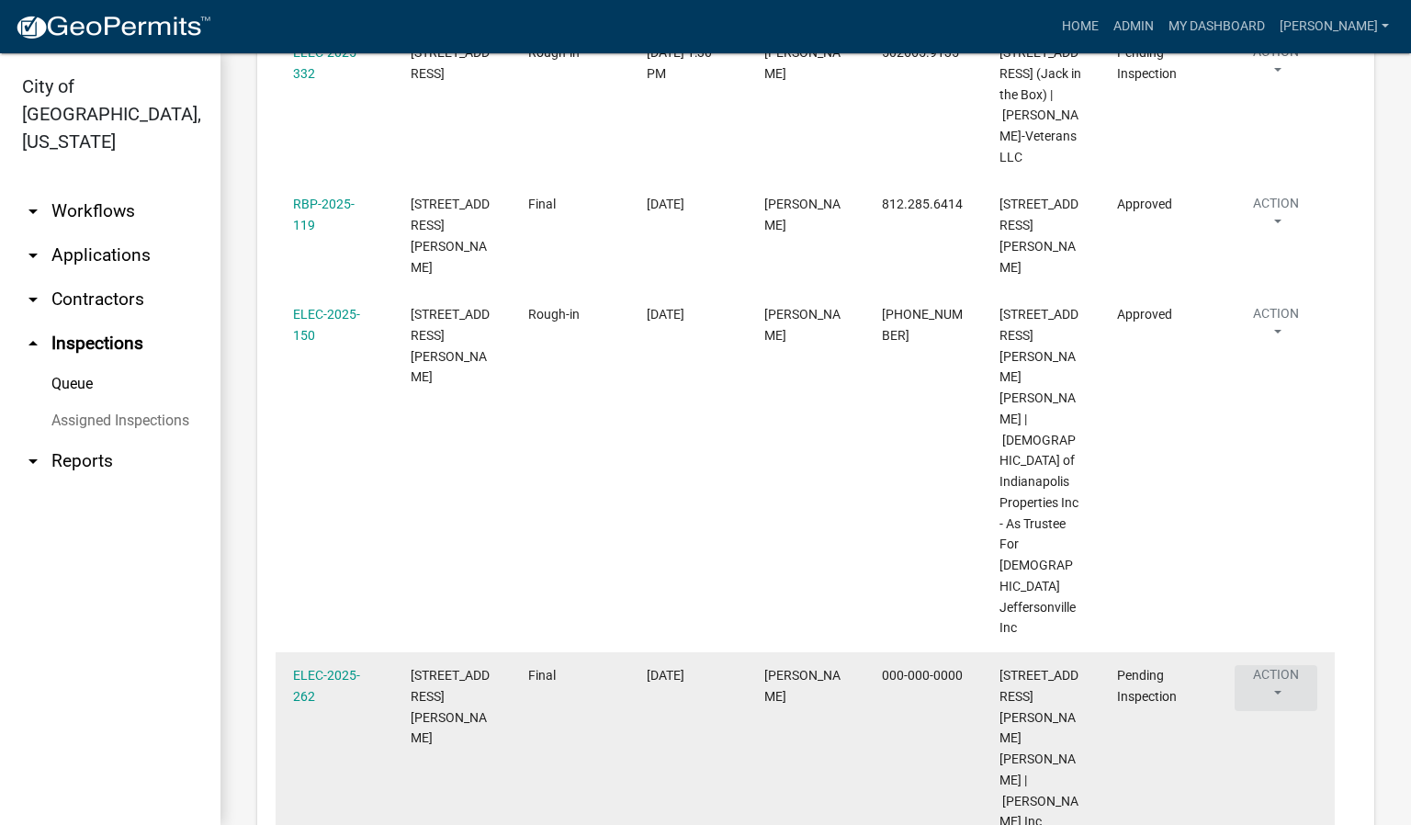
click at [1273, 665] on button "Action" at bounding box center [1276, 688] width 83 height 46
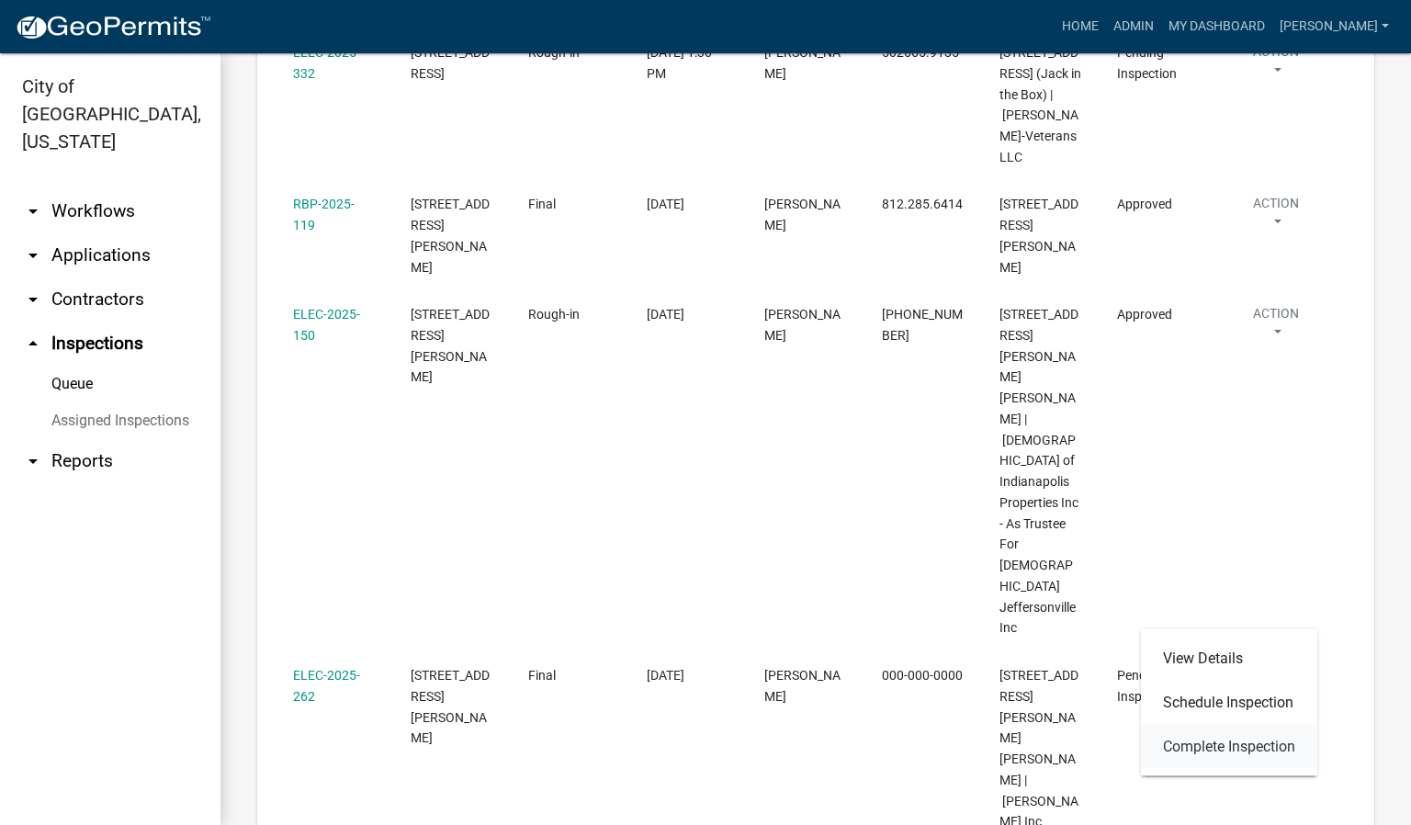
click at [1244, 744] on link "Complete Inspection" at bounding box center [1229, 747] width 176 height 44
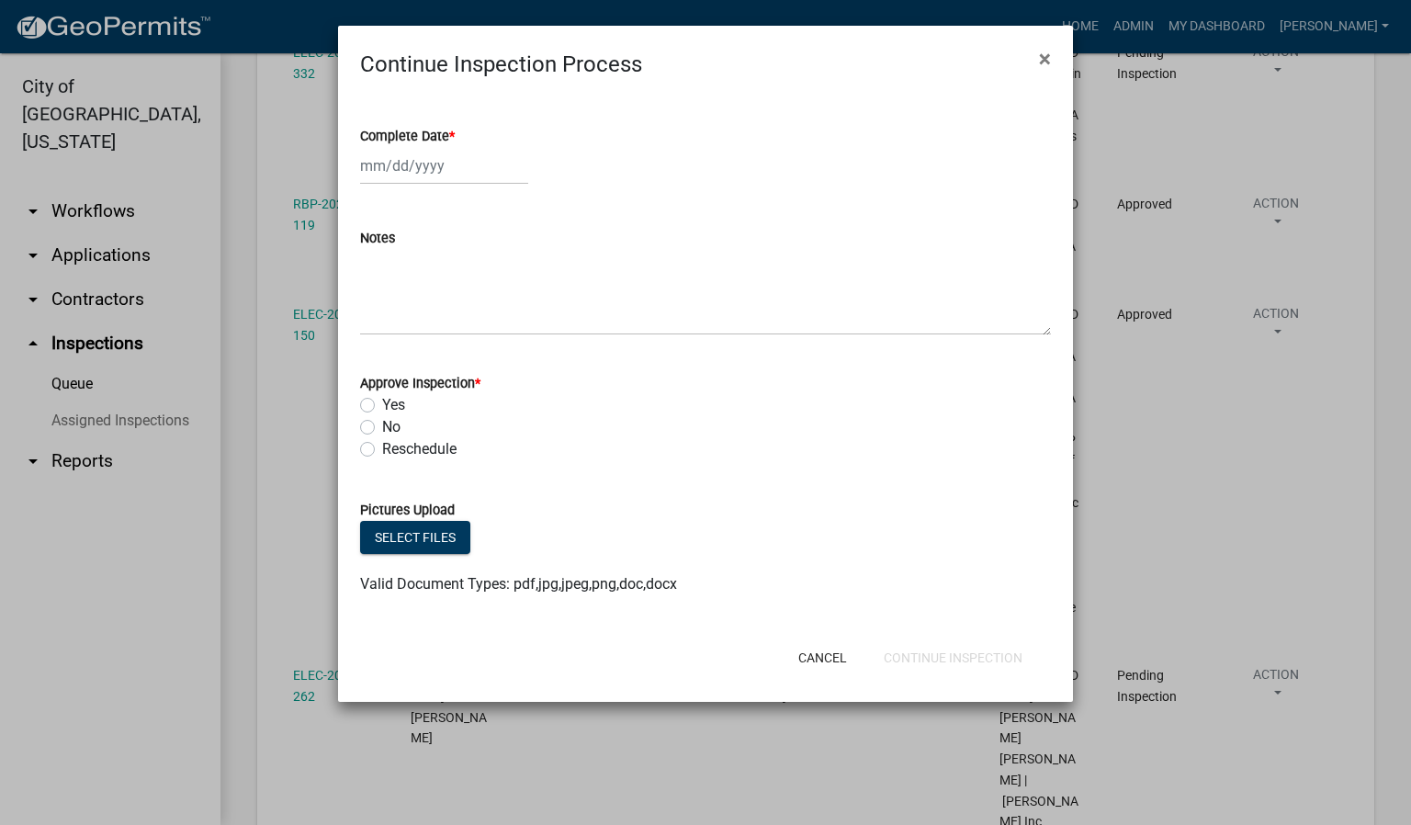
click at [452, 132] on span "*" at bounding box center [452, 137] width 6 height 16
click at [452, 147] on input "Complete Date *" at bounding box center [444, 166] width 168 height 38
select select "9"
select select "2025"
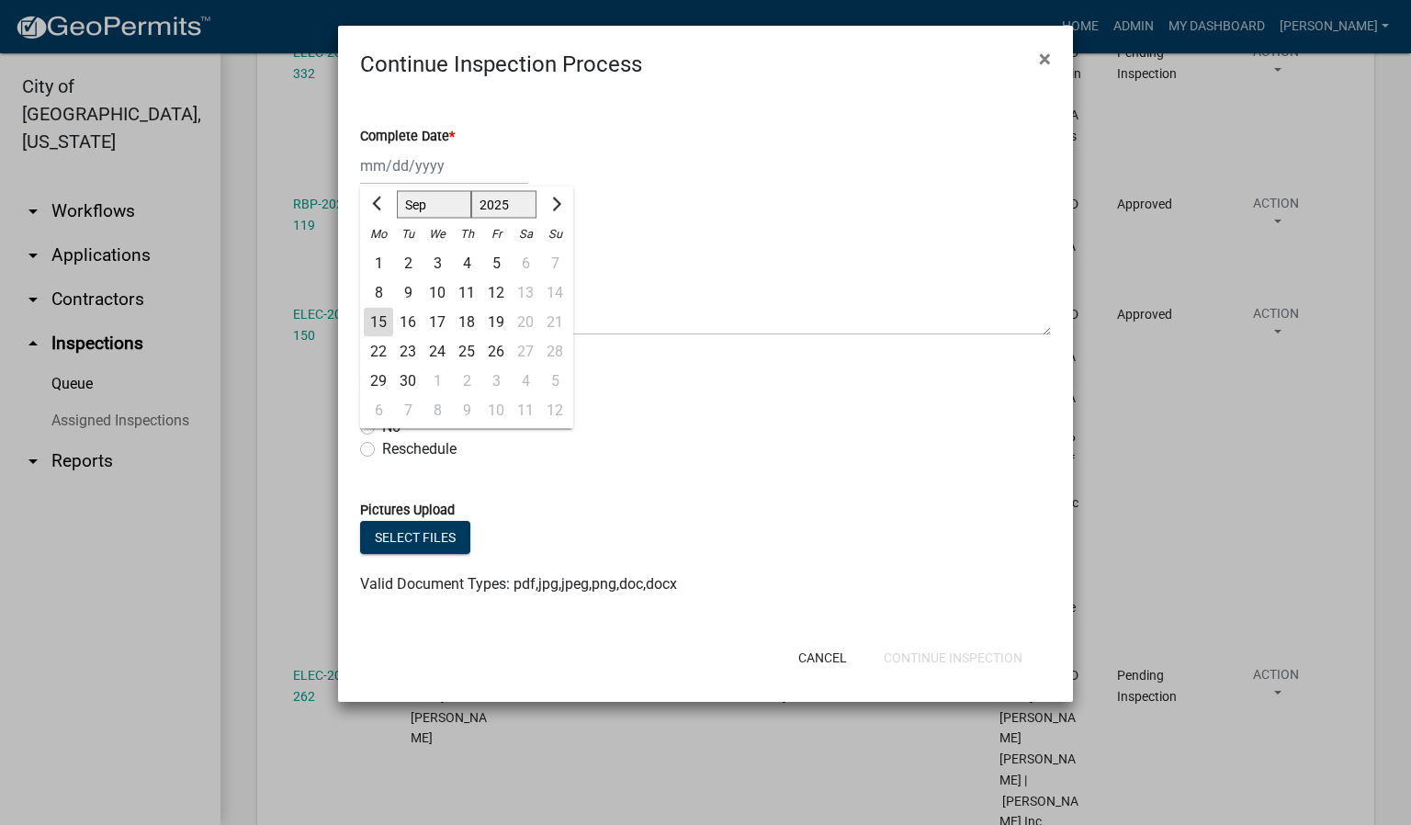
click at [373, 321] on div "15" at bounding box center [378, 322] width 29 height 29
type input "[DATE]"
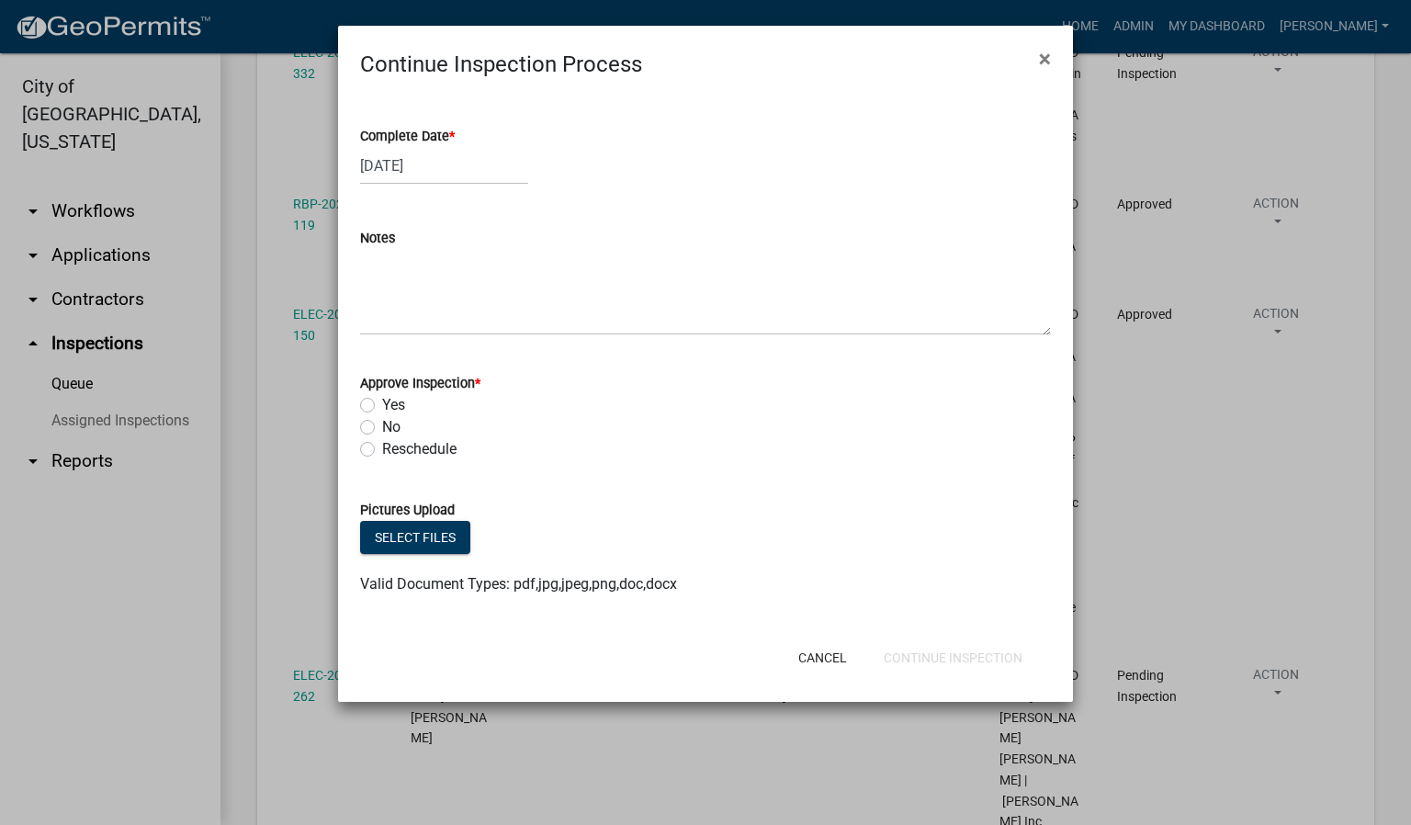
click at [382, 405] on label "Yes" at bounding box center [393, 405] width 23 height 22
click at [382, 405] on input "Yes" at bounding box center [388, 400] width 12 height 12
radio input "true"
click at [971, 659] on button "Continue Inspection" at bounding box center [953, 657] width 168 height 33
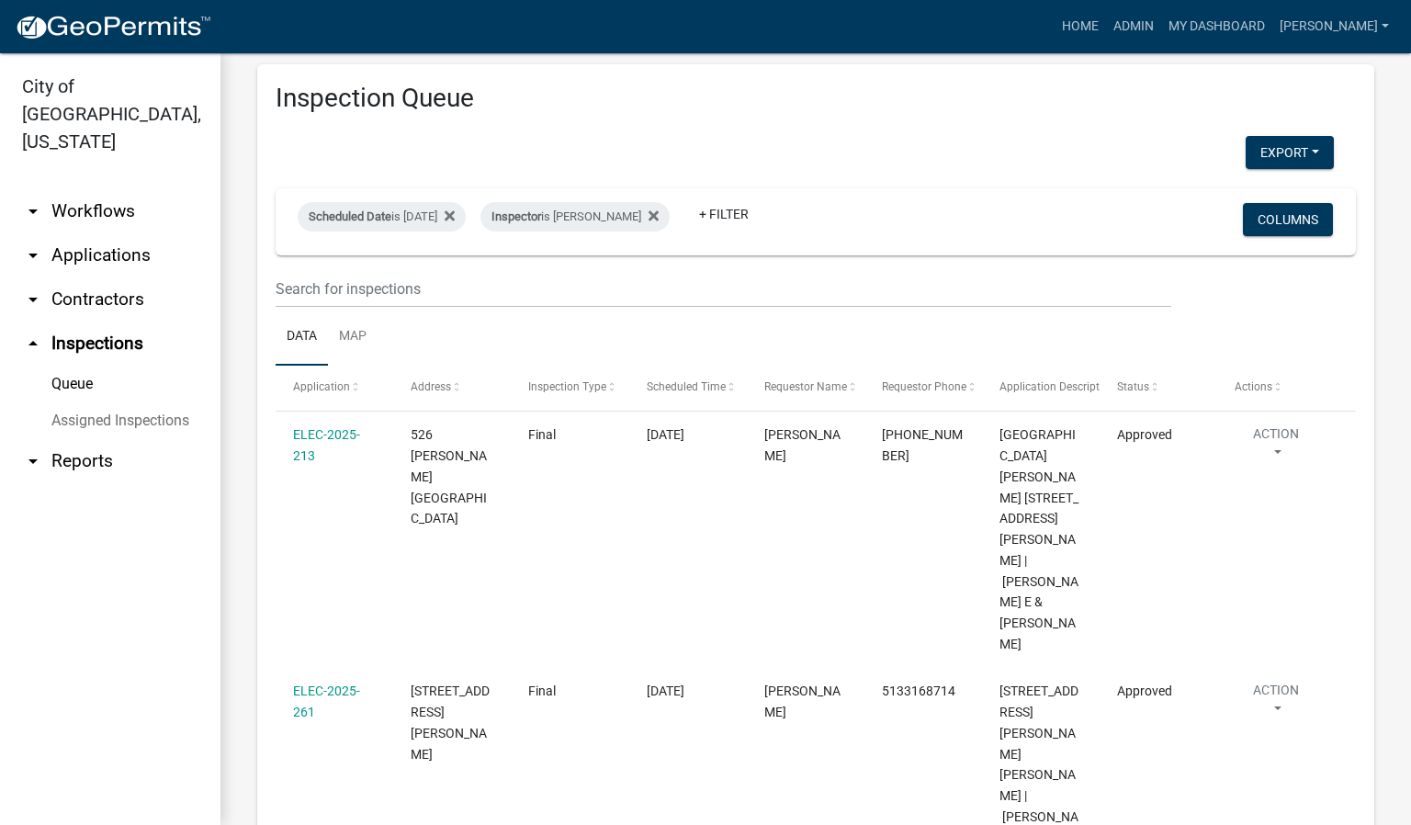
scroll to position [0, 0]
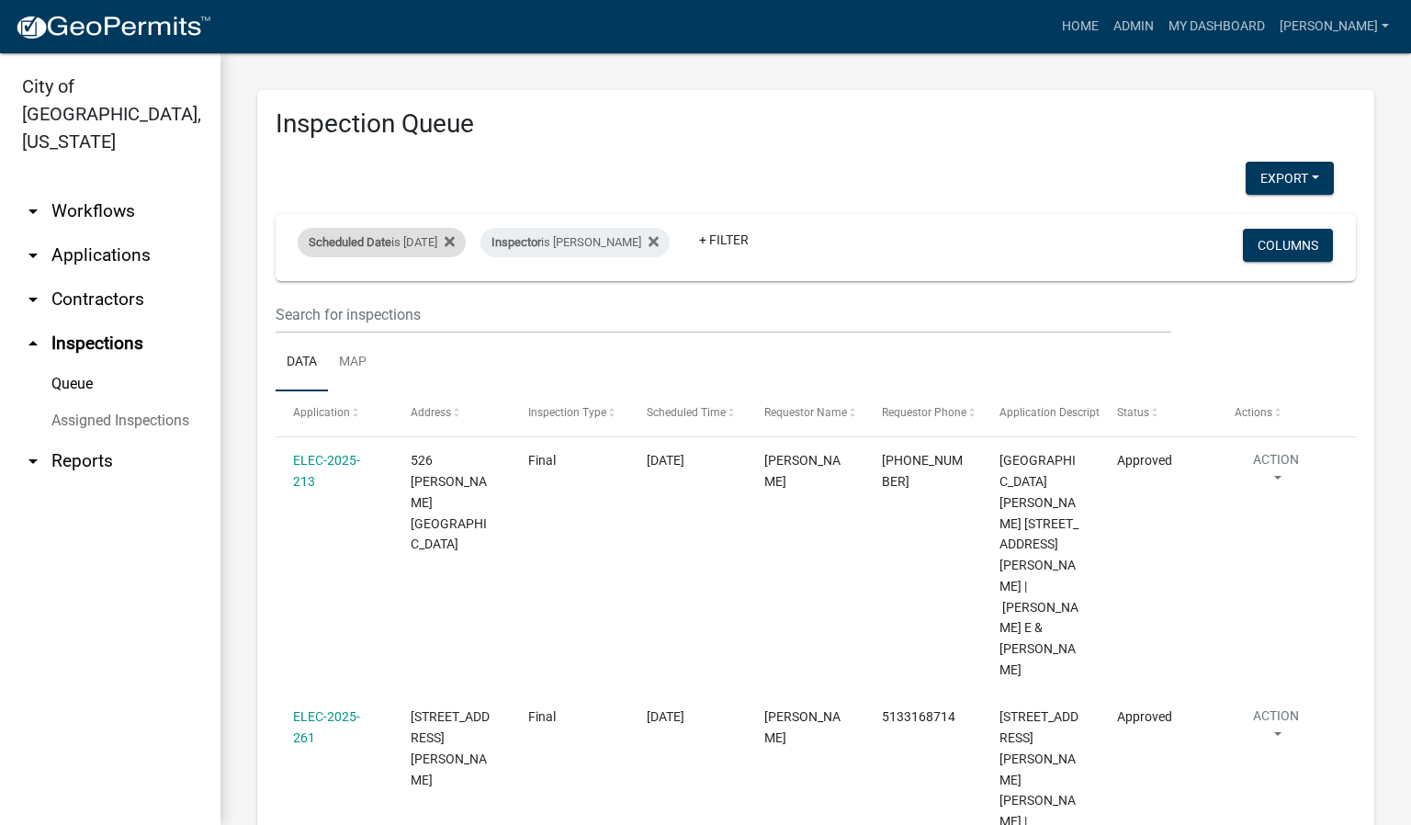
click at [463, 240] on div "Scheduled Date is [DATE]" at bounding box center [382, 242] width 168 height 29
click at [450, 314] on input "[DATE]" at bounding box center [397, 311] width 129 height 38
type input "[DATE]"
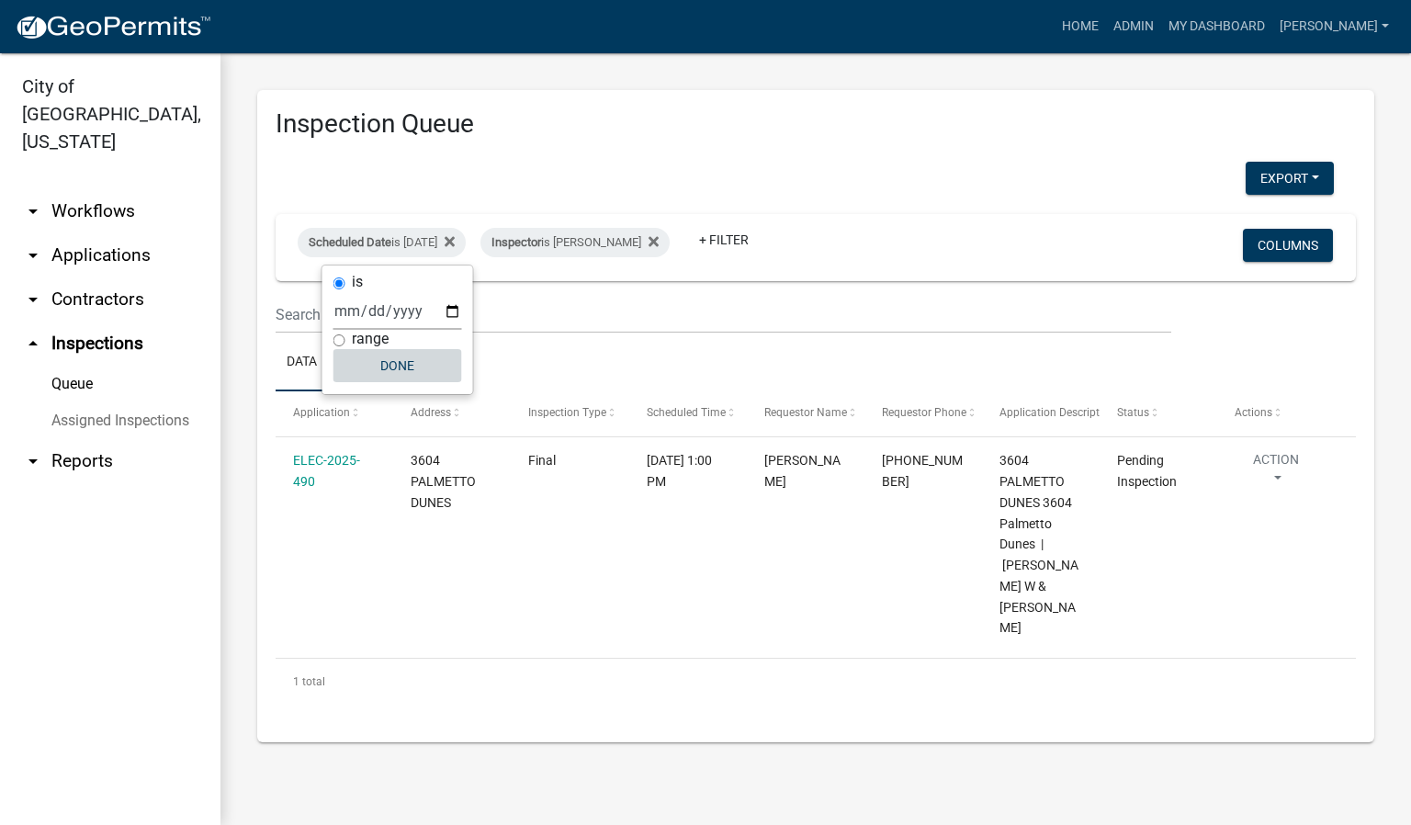
click at [411, 364] on button "Done" at bounding box center [397, 365] width 129 height 33
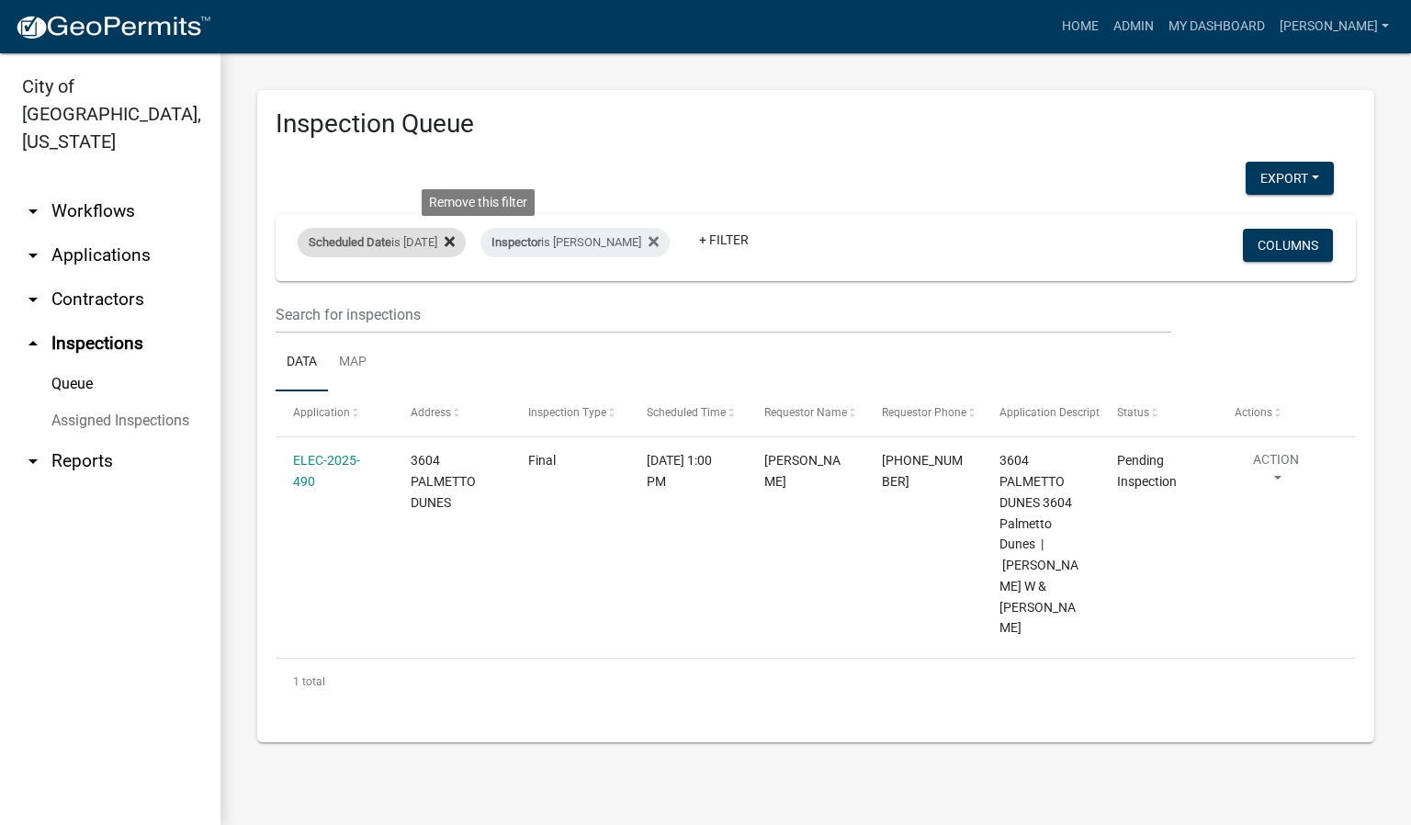
click at [455, 237] on fa-icon at bounding box center [445, 242] width 17 height 29
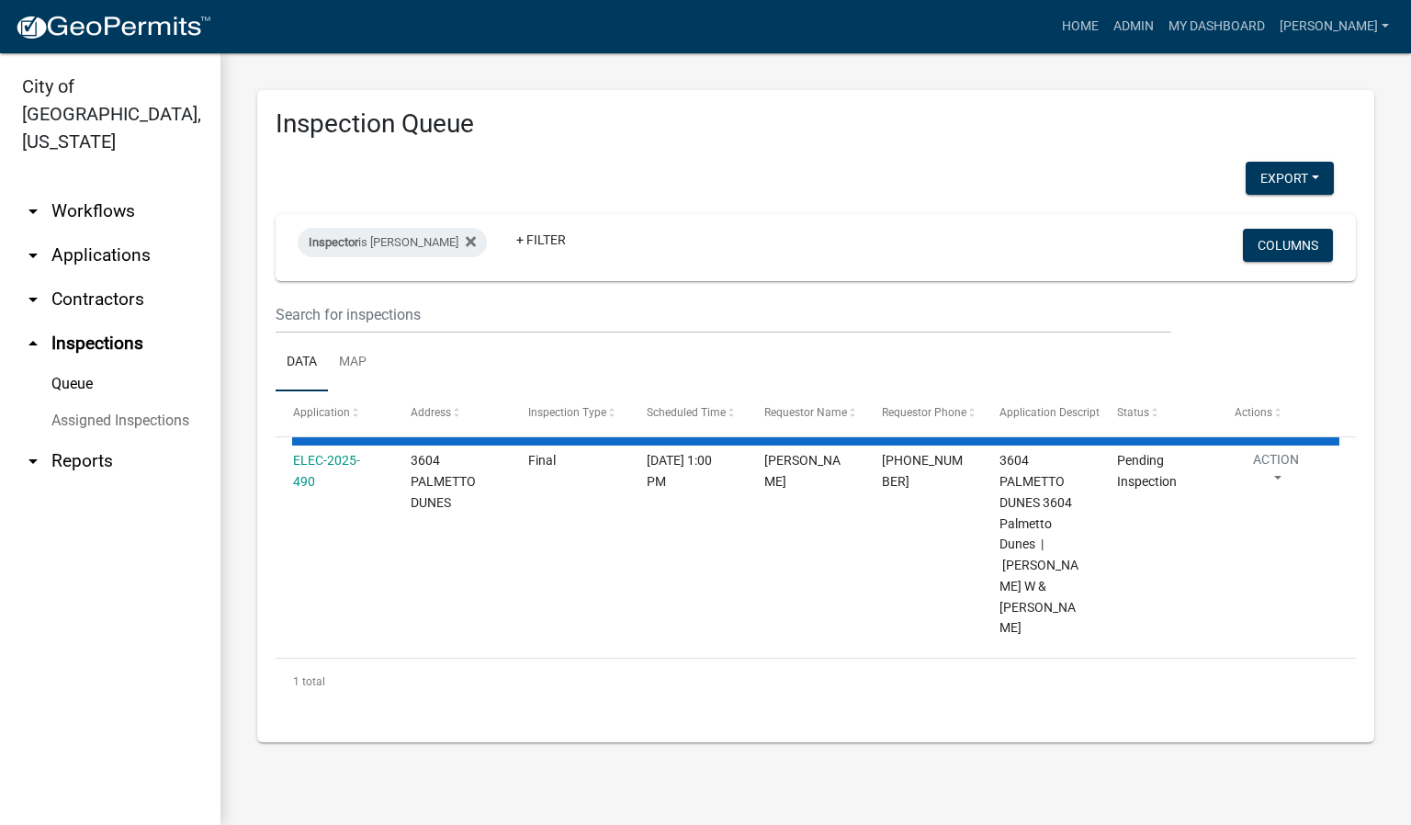
select select "1: 25"
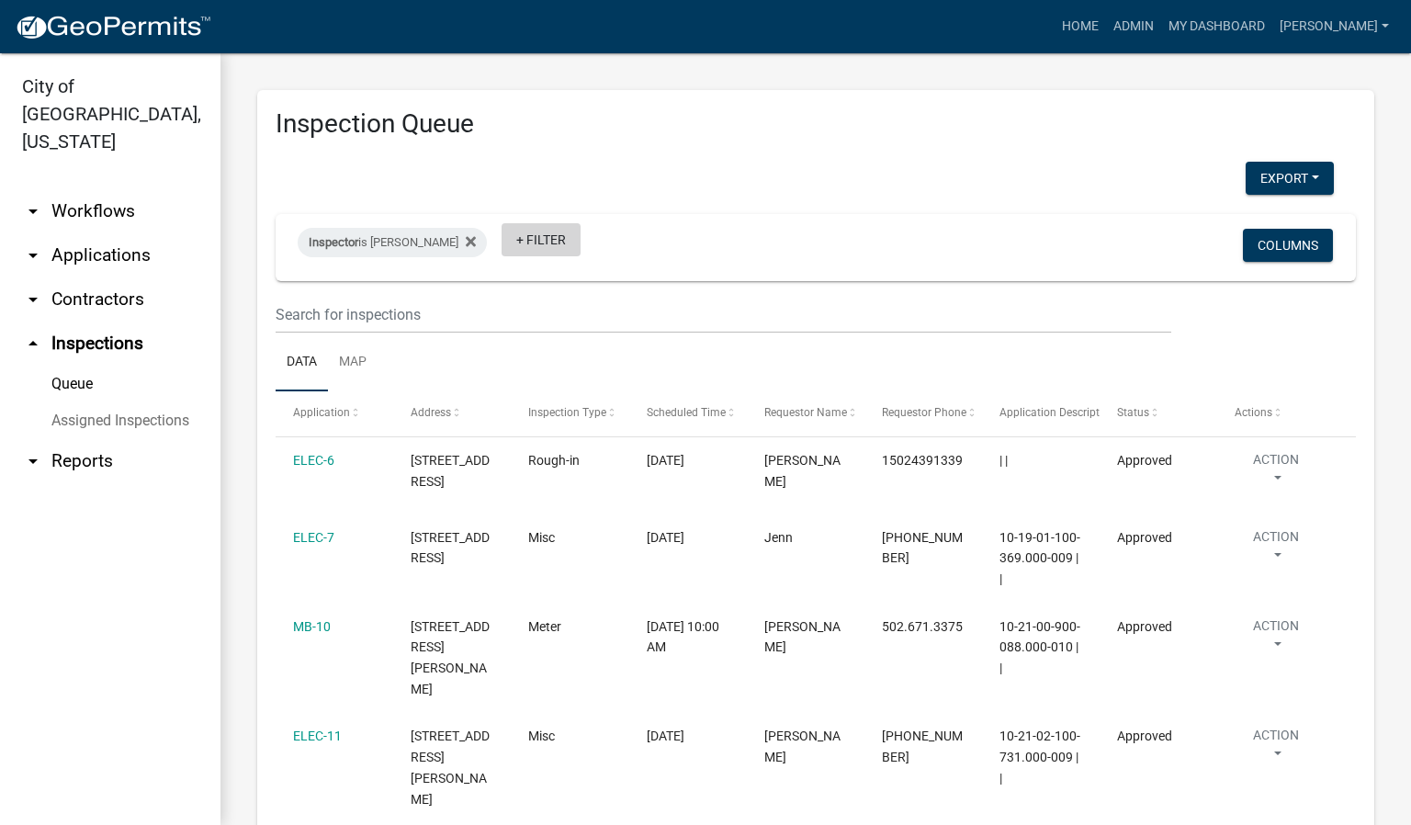
click at [511, 234] on link "+ Filter" at bounding box center [541, 239] width 79 height 33
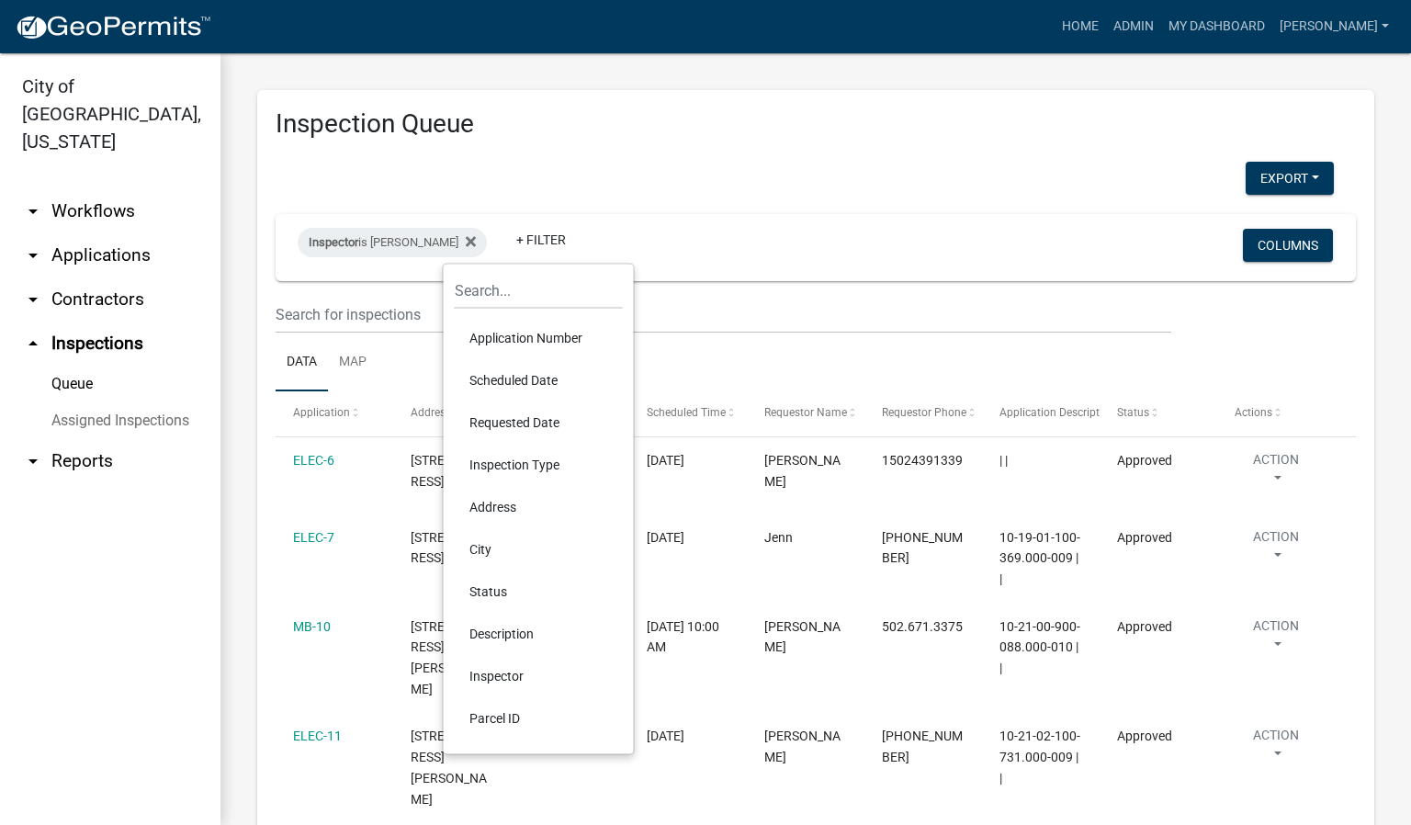
click at [510, 375] on li "Scheduled Date" at bounding box center [539, 380] width 168 height 42
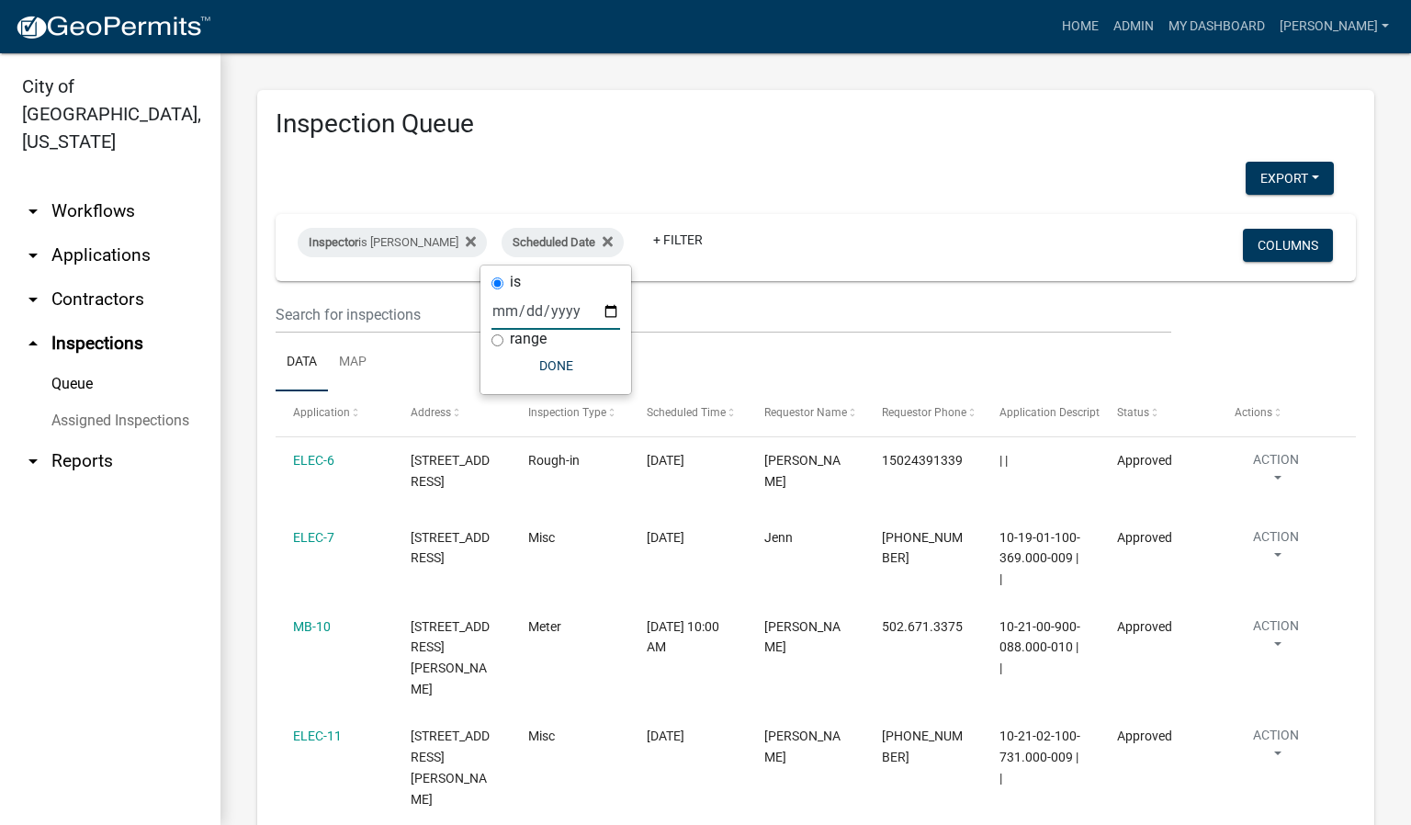
click at [609, 312] on input "date" at bounding box center [555, 311] width 129 height 38
type input "[DATE]"
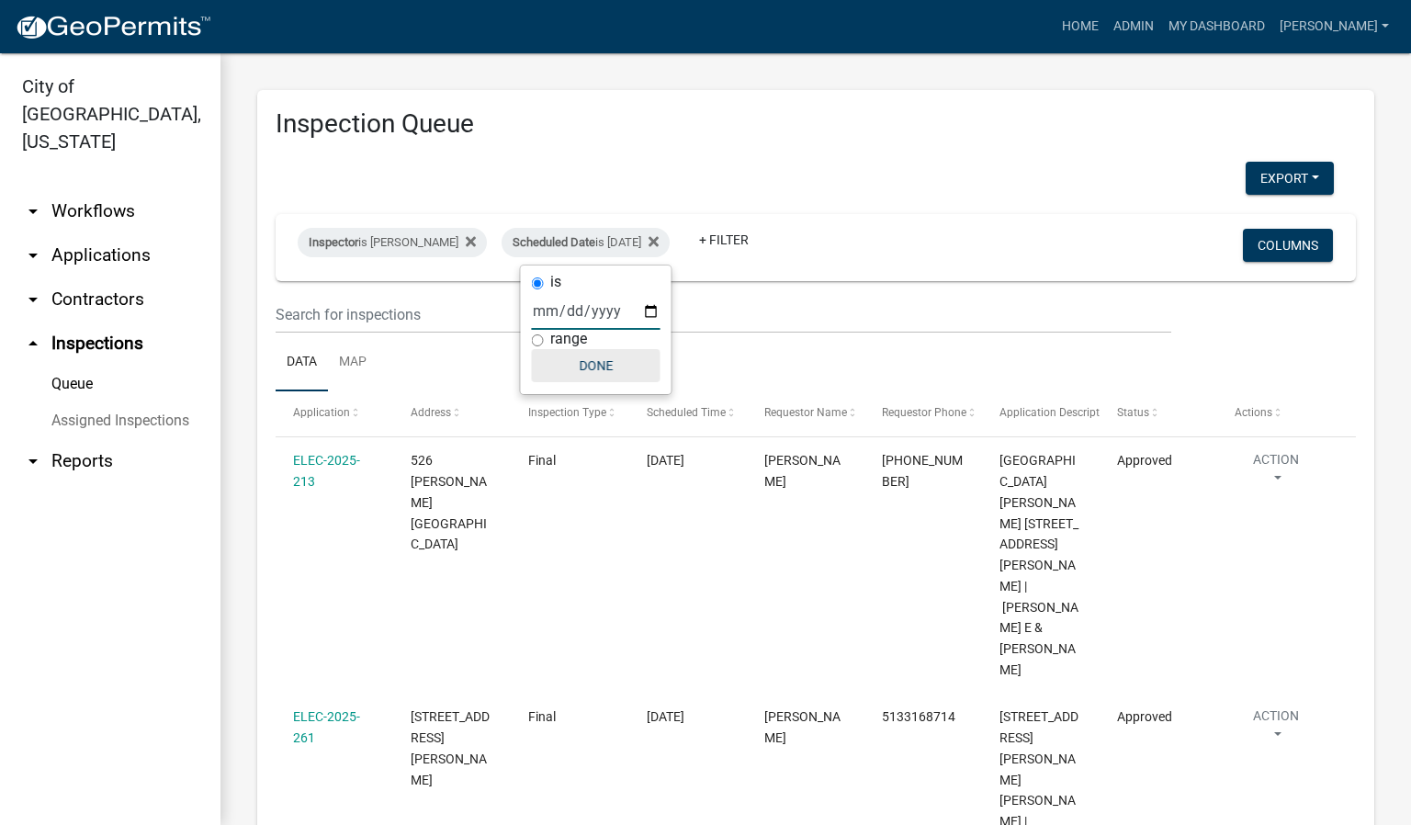
click at [592, 367] on button "Done" at bounding box center [596, 365] width 129 height 33
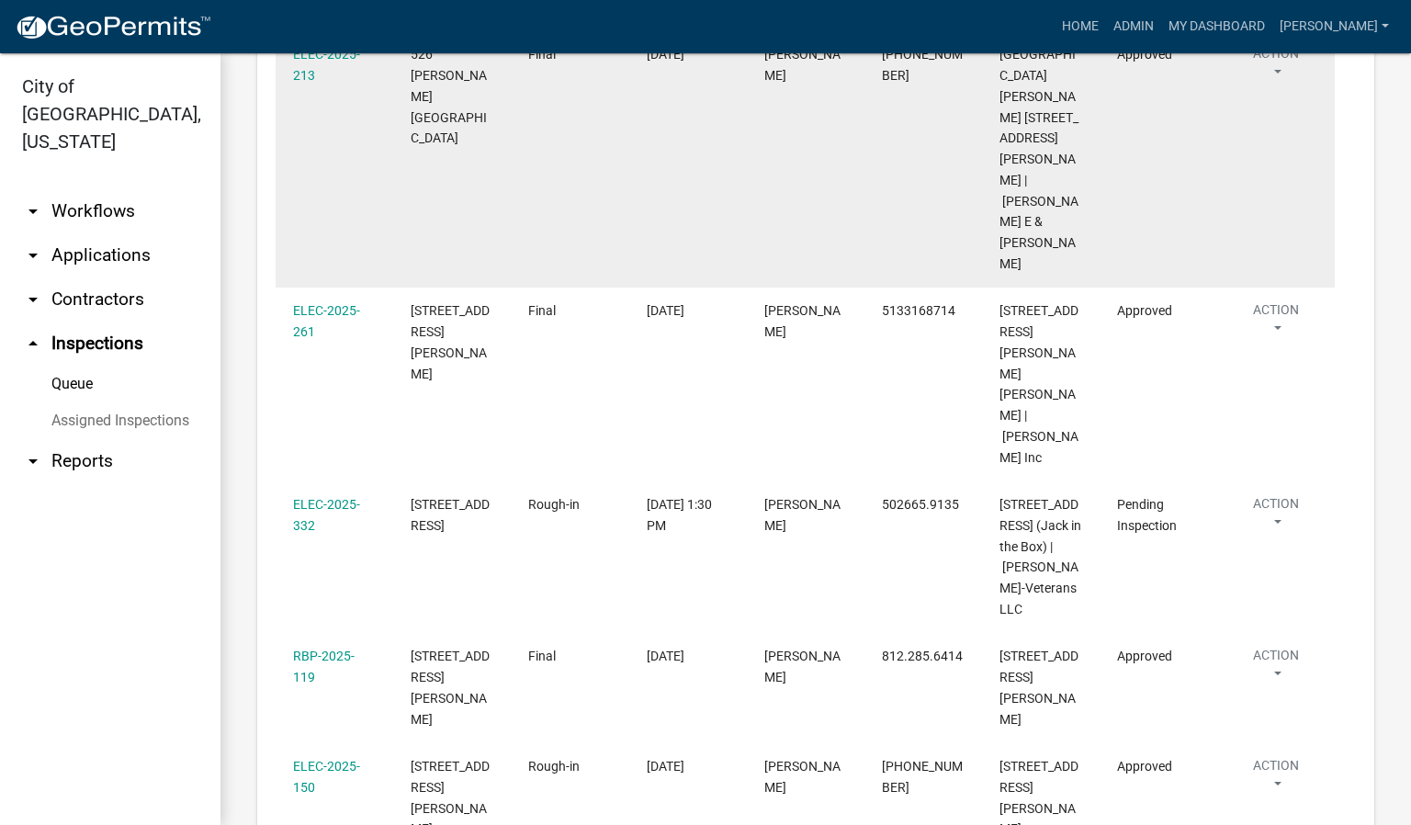
scroll to position [413, 0]
